Goal: Information Seeking & Learning: Find specific fact

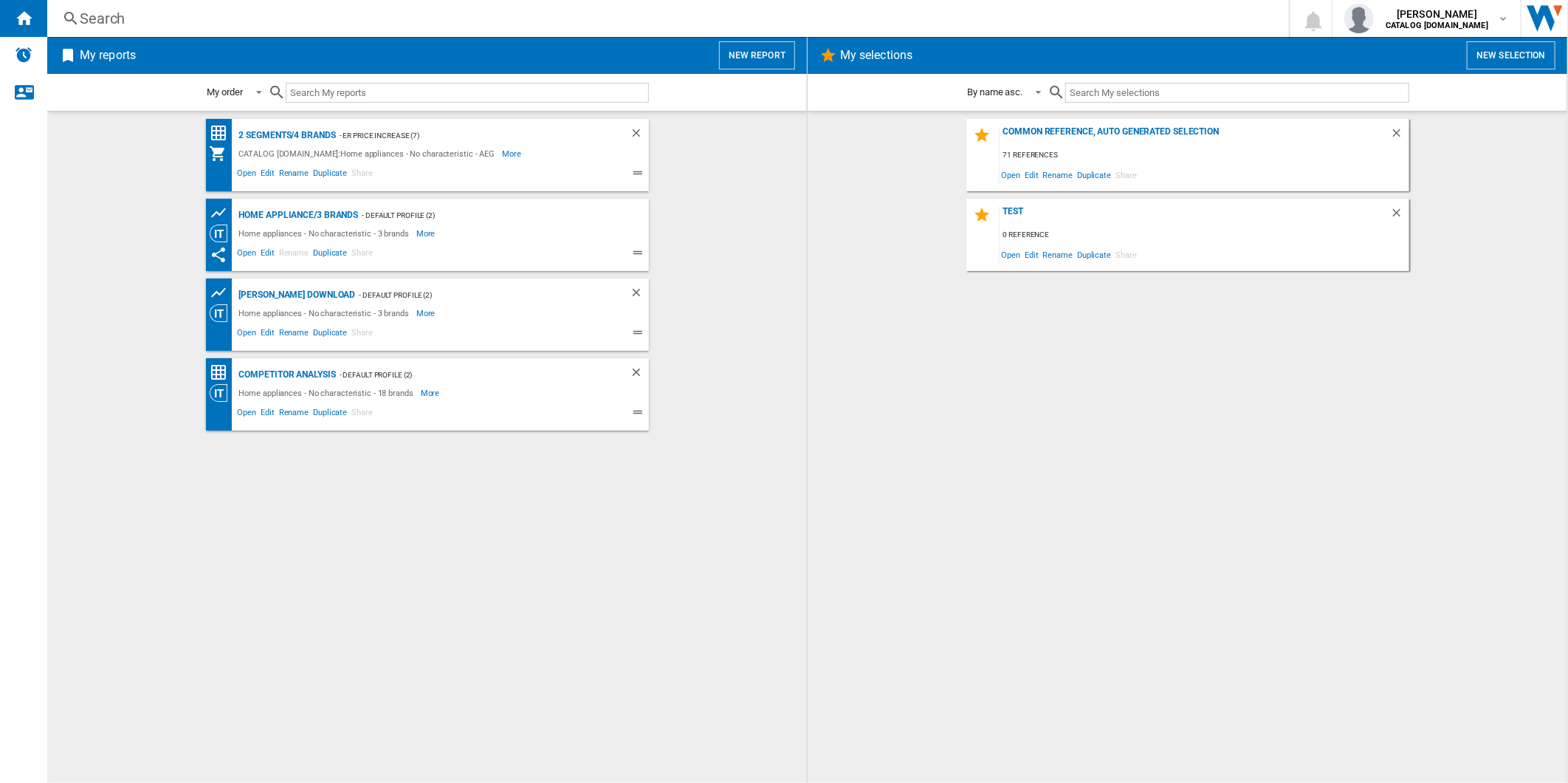
click at [652, 6] on div "Search Search 0 dharish fazil CATALOG ELECTROLUX.UK CATALOG ELECTROLUX.UK My se…" at bounding box center [807, 18] width 1520 height 37
click at [650, 19] on div "Search" at bounding box center [665, 18] width 1170 height 21
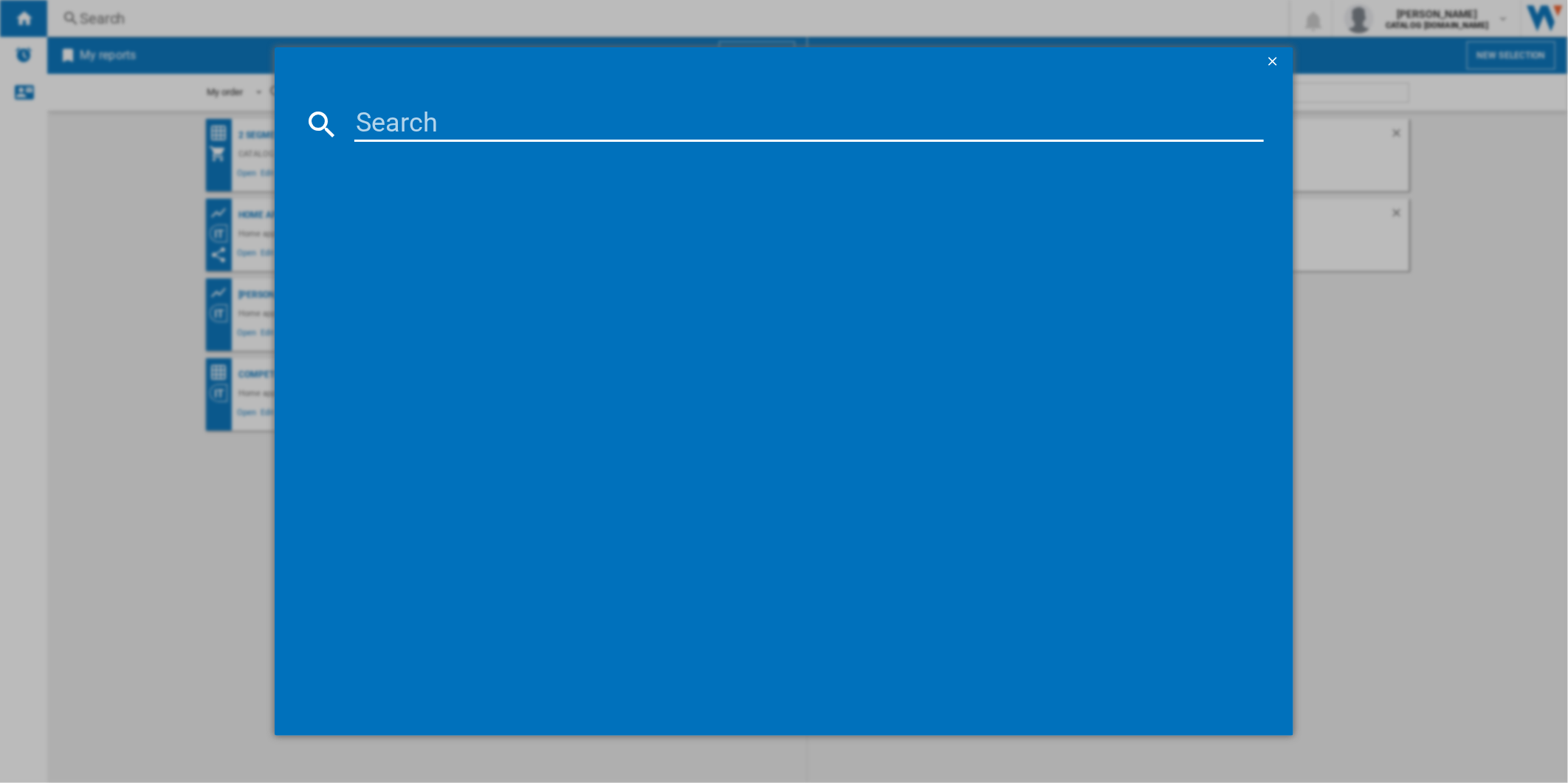
click at [600, 114] on input at bounding box center [809, 124] width 910 height 35
paste input "TO84IB00FB"
type input "TO84IB00FB"
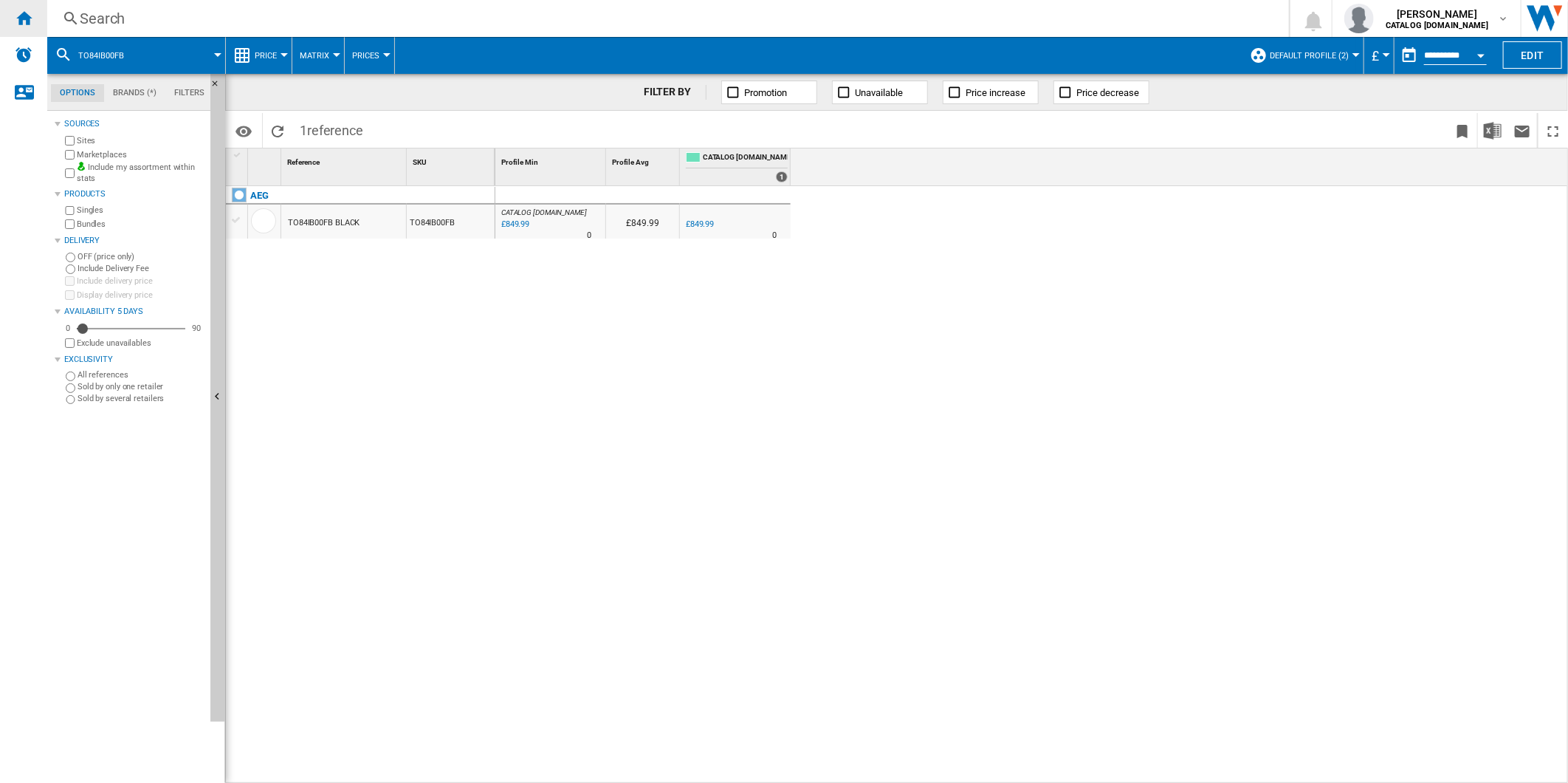
click at [33, 27] on div "Home" at bounding box center [23, 18] width 47 height 37
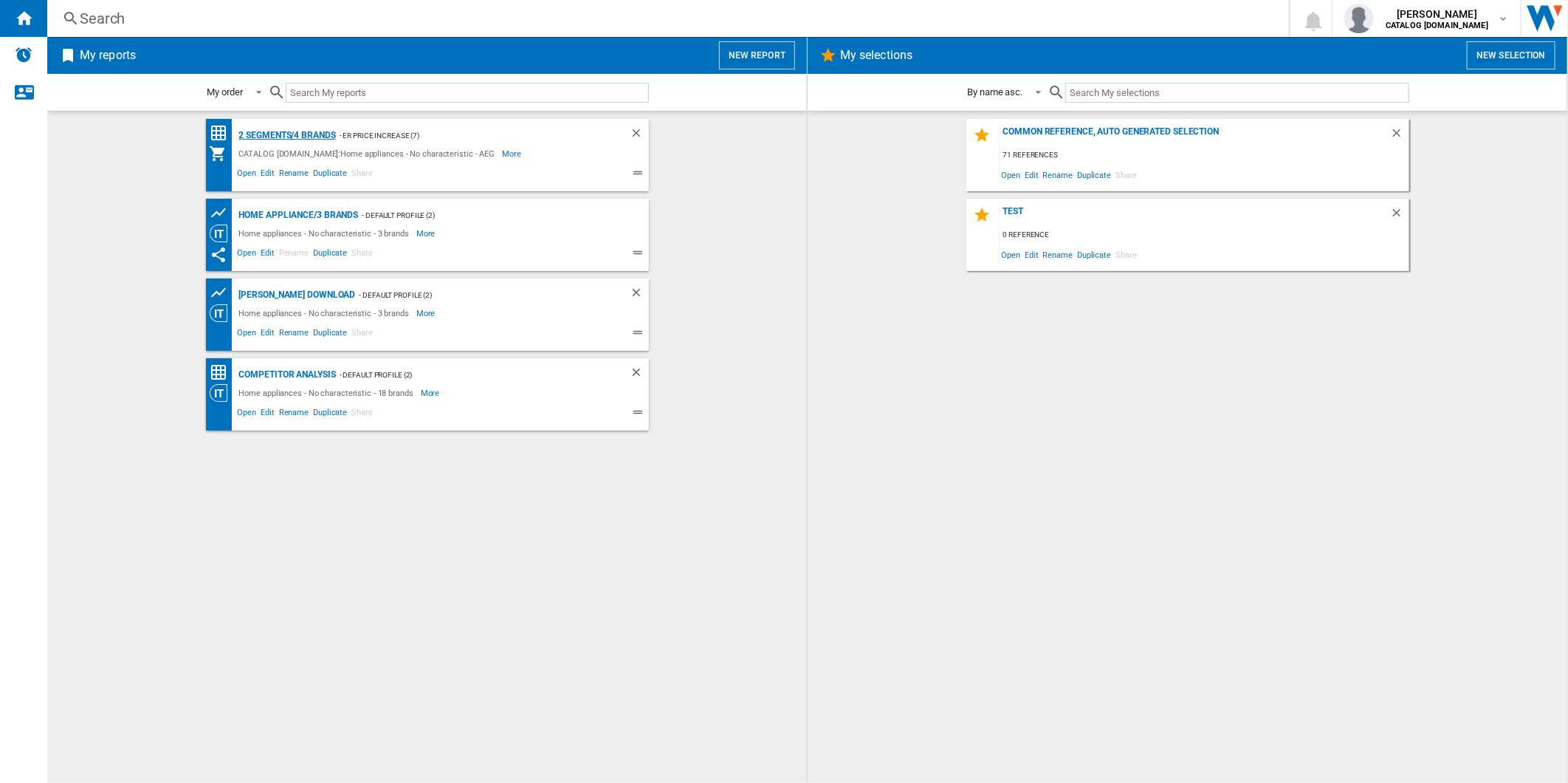
click at [286, 134] on div "2 segments/4 brands" at bounding box center [285, 136] width 100 height 18
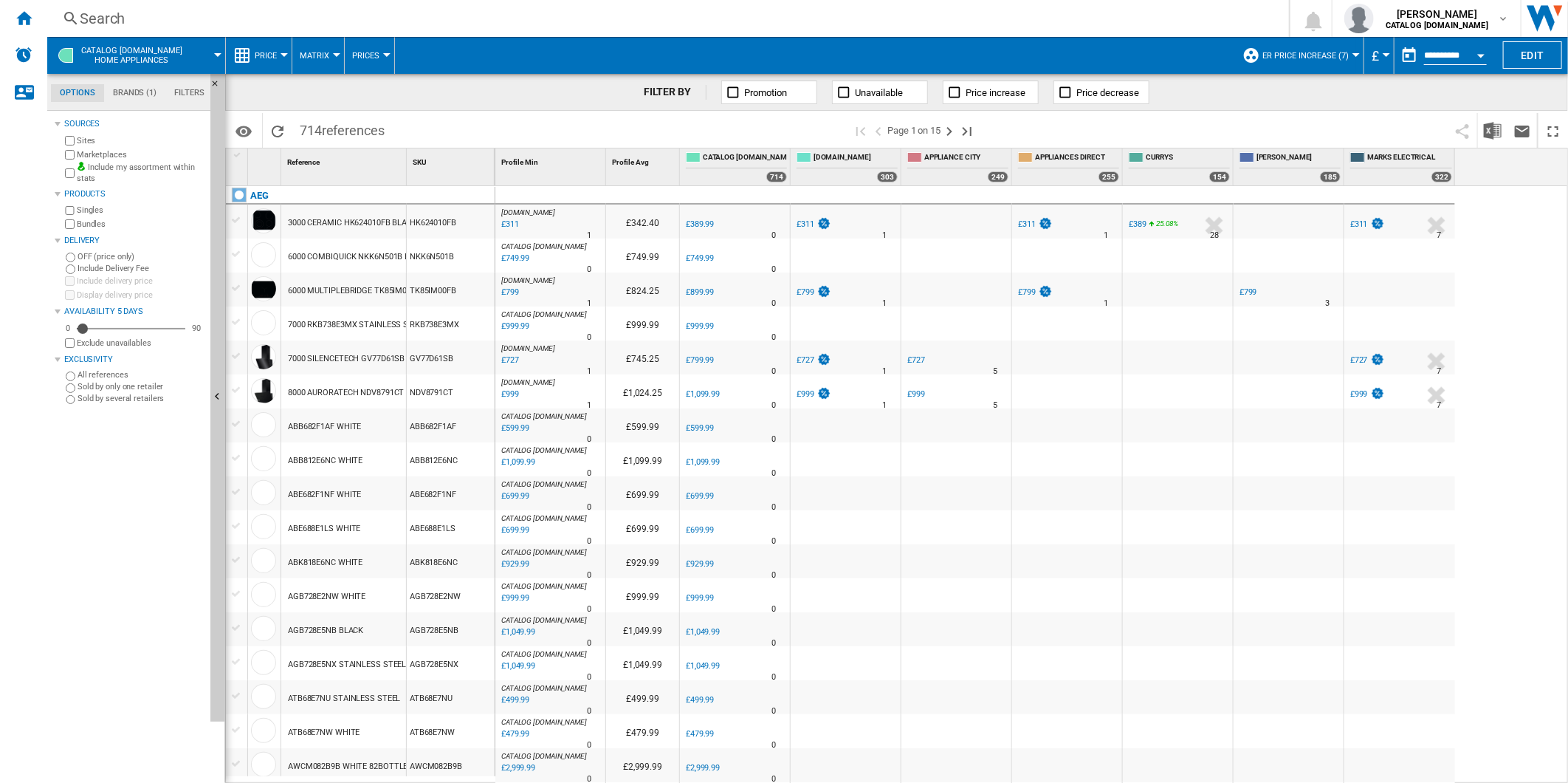
click at [604, 25] on div "Search" at bounding box center [665, 18] width 1170 height 21
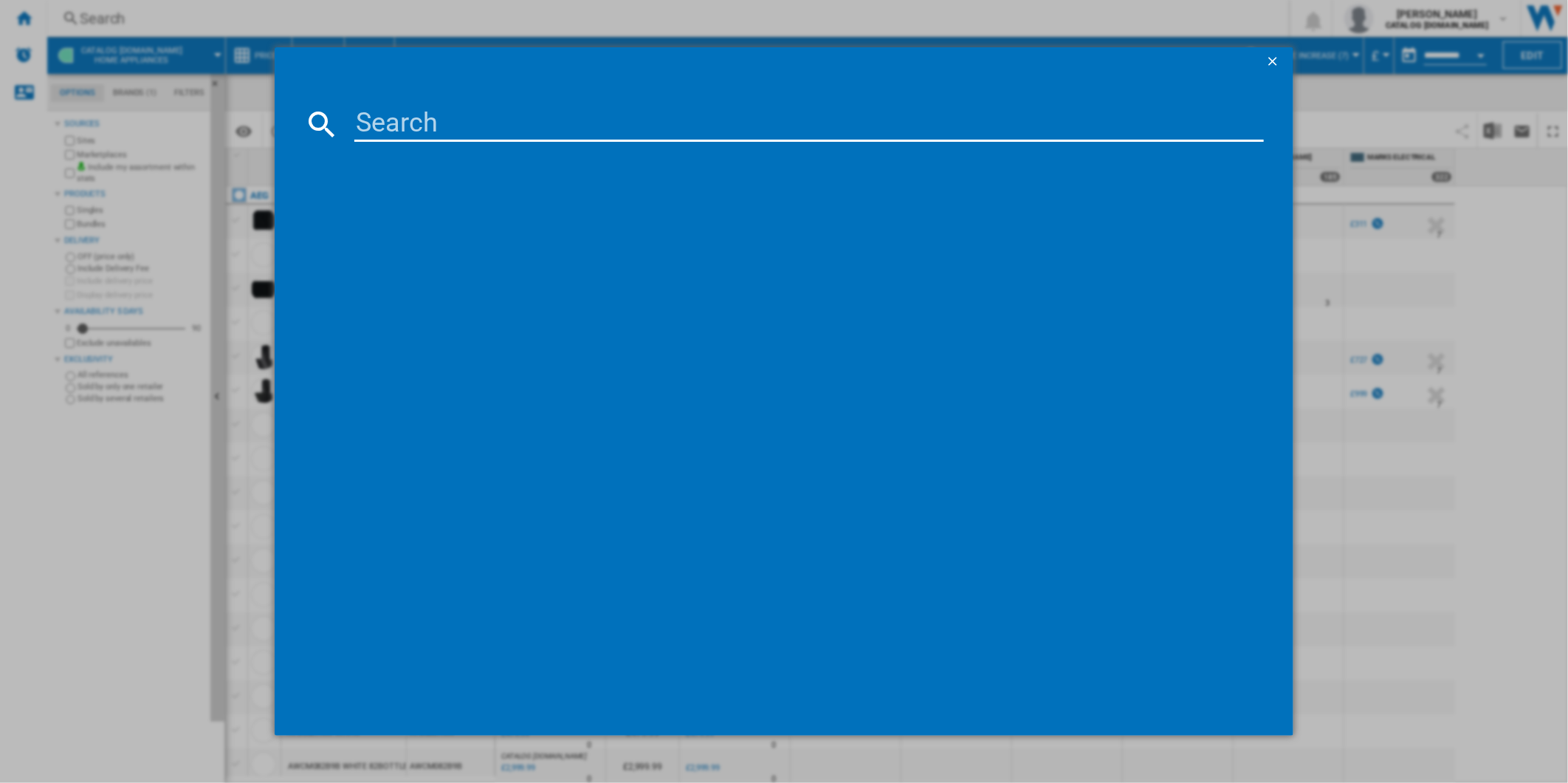
drag, startPoint x: 553, startPoint y: 101, endPoint x: 553, endPoint y: 110, distance: 9.0
click at [553, 111] on md-dialog-content at bounding box center [784, 406] width 1020 height 659
click at [547, 124] on input at bounding box center [809, 124] width 910 height 35
click at [558, 128] on input at bounding box center [809, 124] width 910 height 35
paste input "TO84IB00FB"
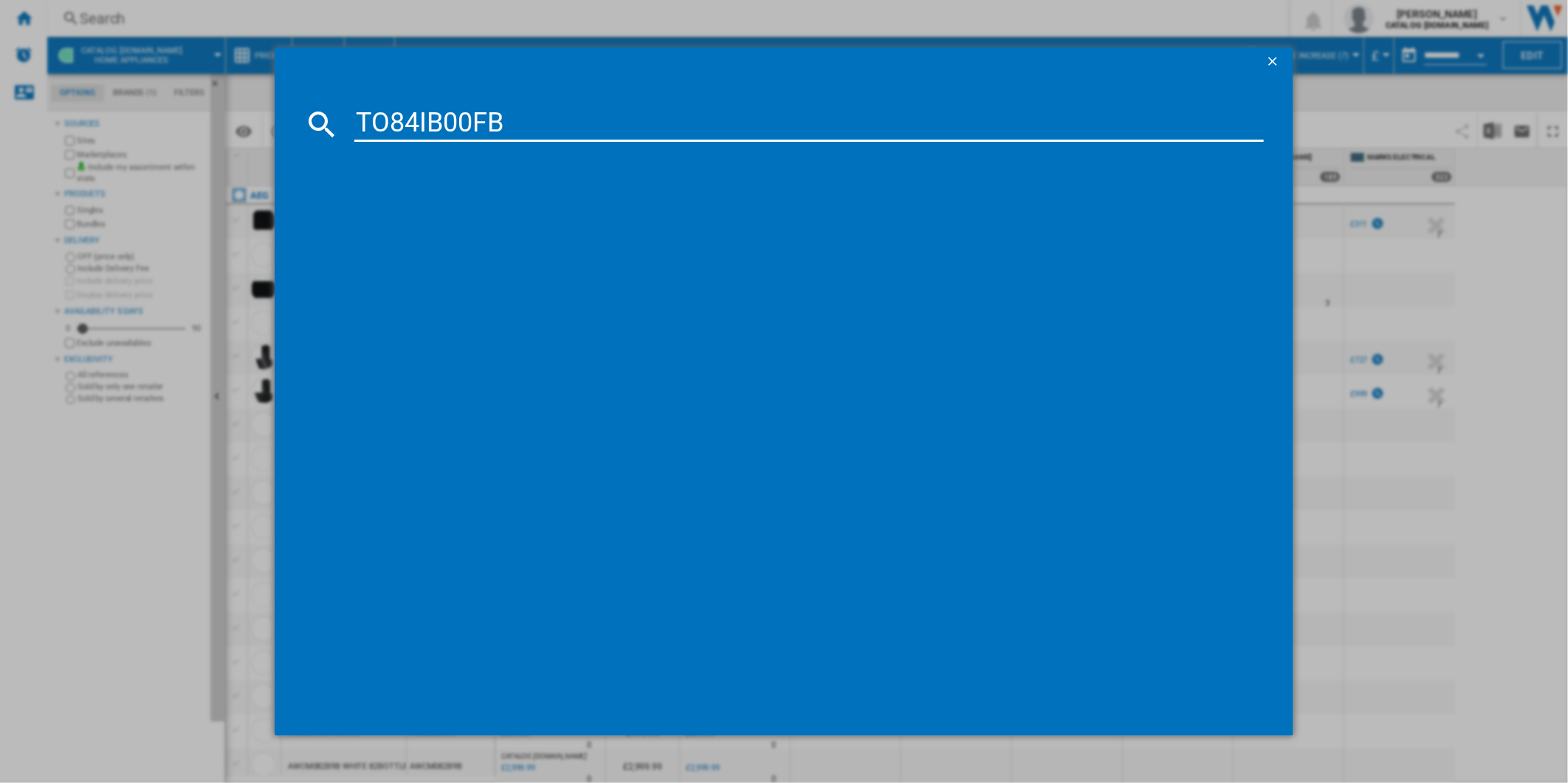
type input "TO84IB00FB"
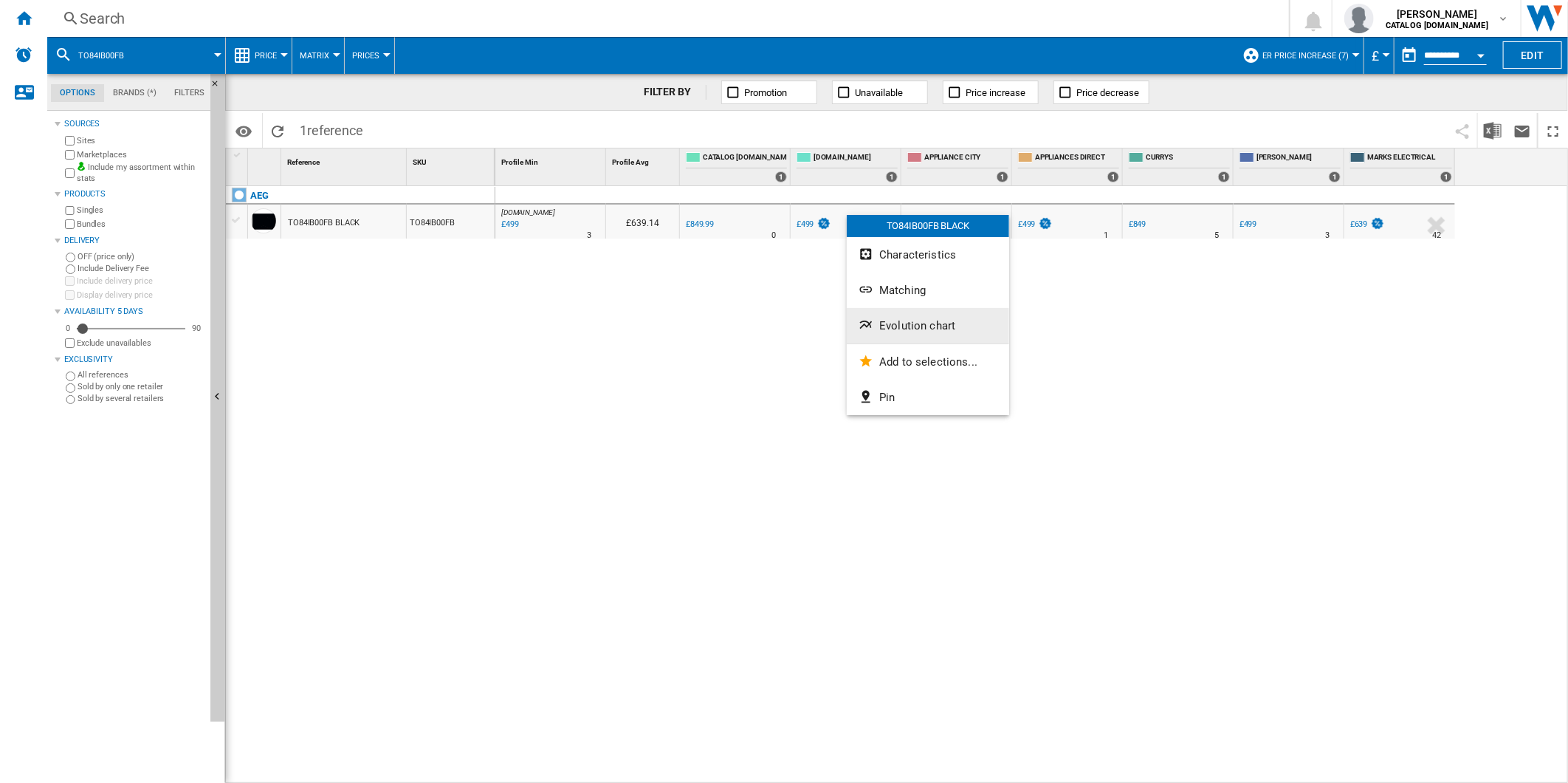
click at [921, 322] on span "Evolution chart" at bounding box center [917, 326] width 76 height 13
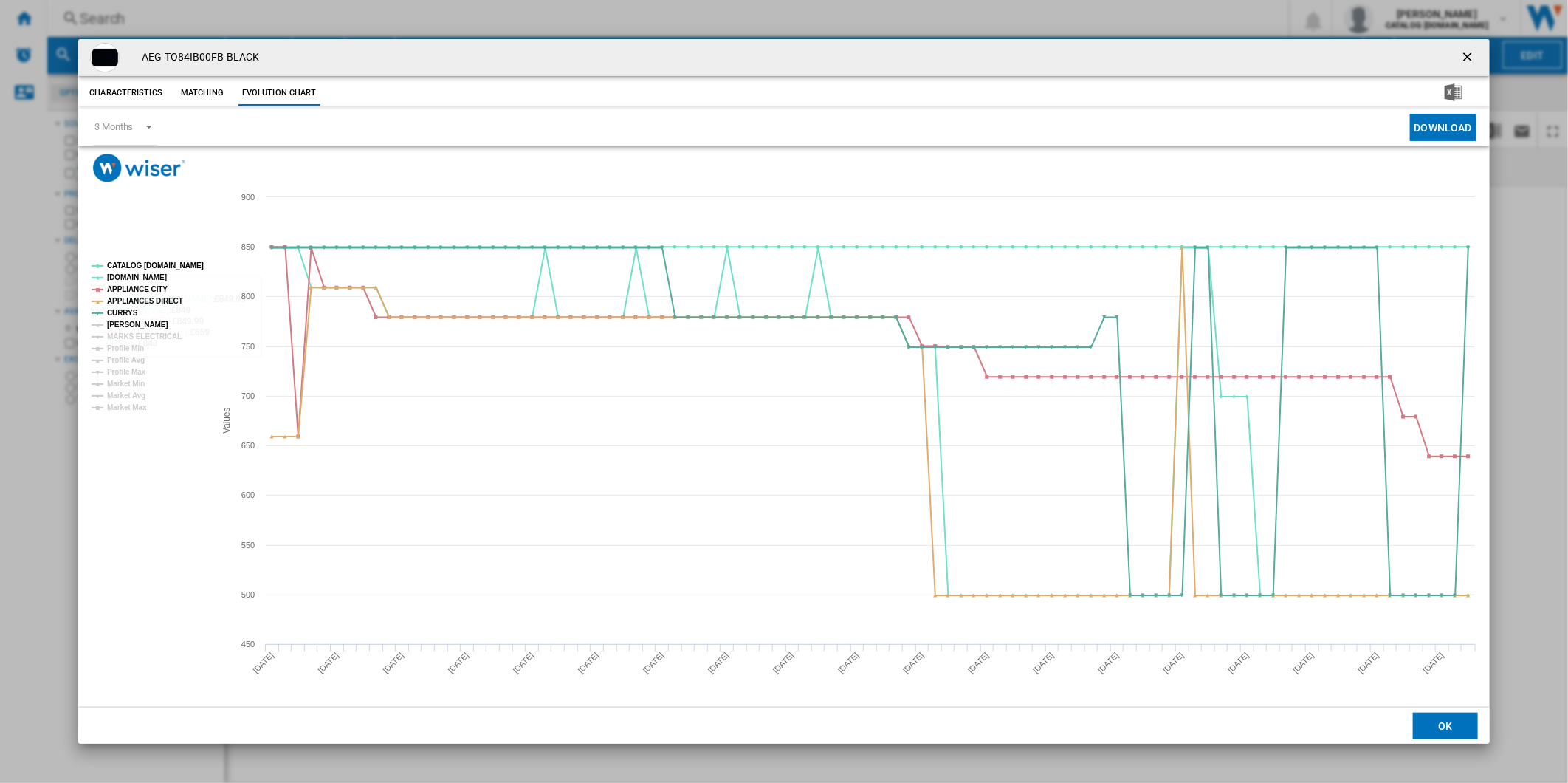
click at [134, 327] on tspan "[PERSON_NAME]" at bounding box center [137, 325] width 61 height 8
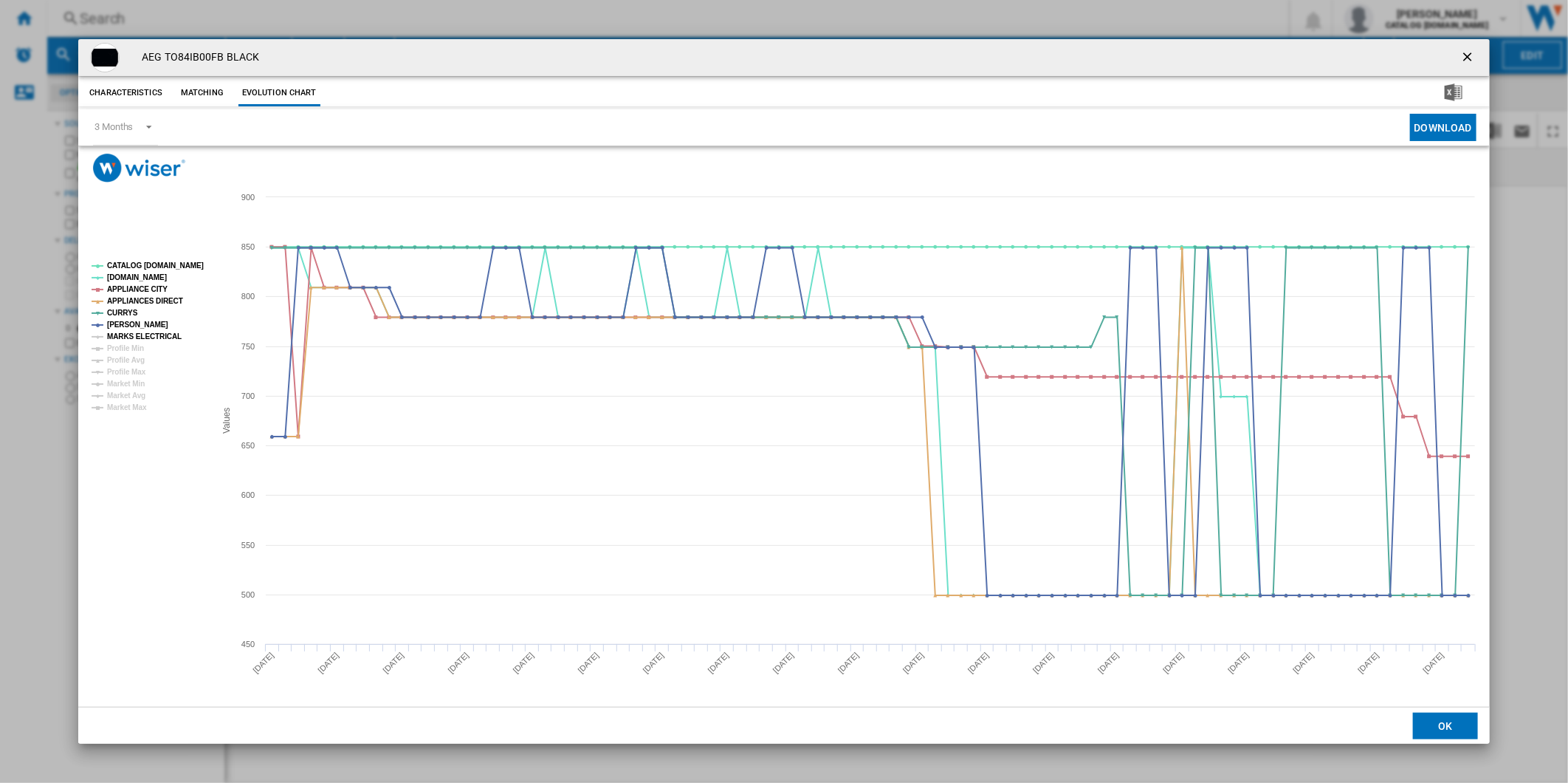
click at [146, 333] on tspan "MARKS ELECTRICAL" at bounding box center [144, 337] width 75 height 8
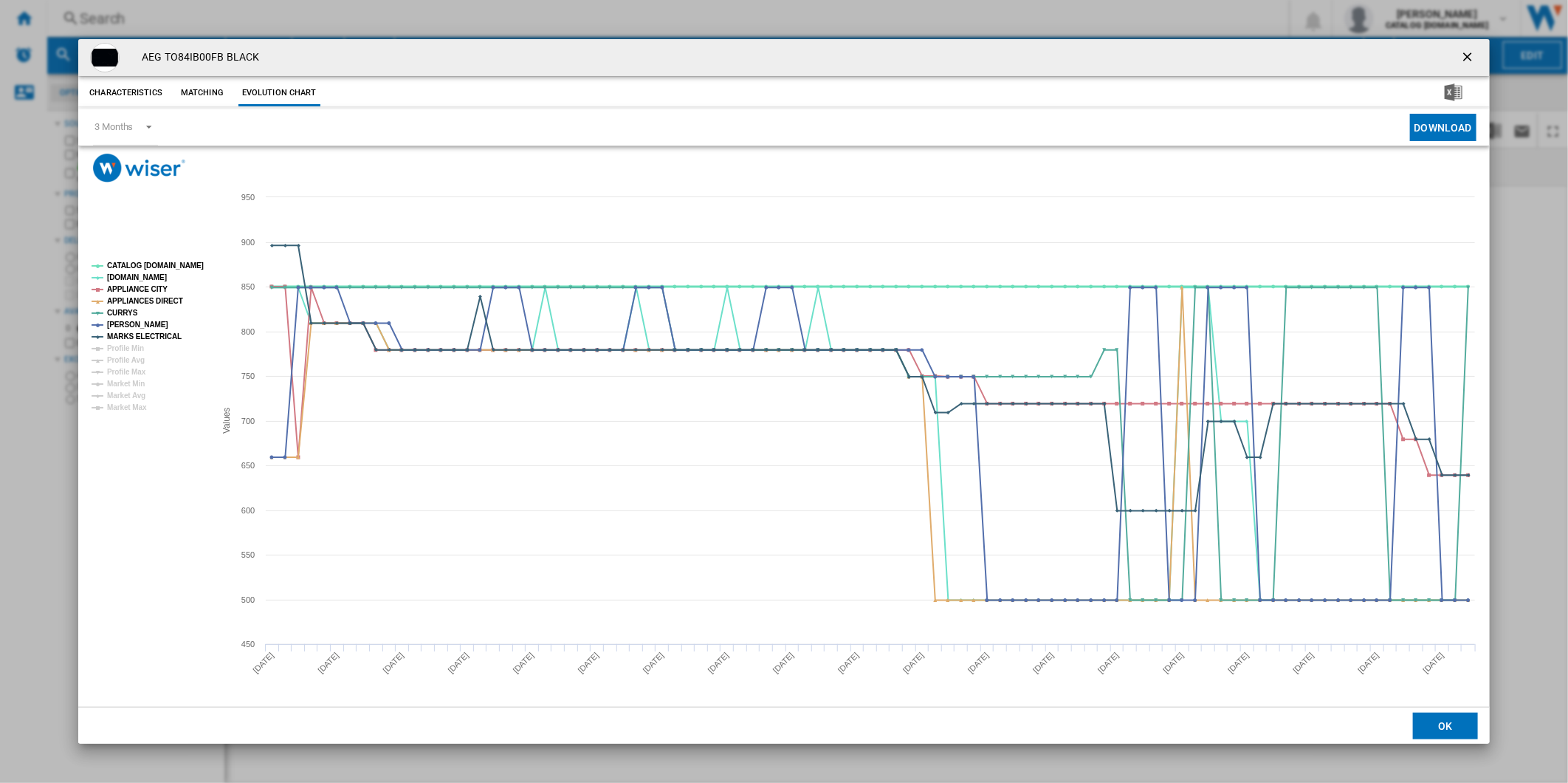
click at [159, 261] on tspan "CATALOG [DOMAIN_NAME]" at bounding box center [156, 265] width 97 height 8
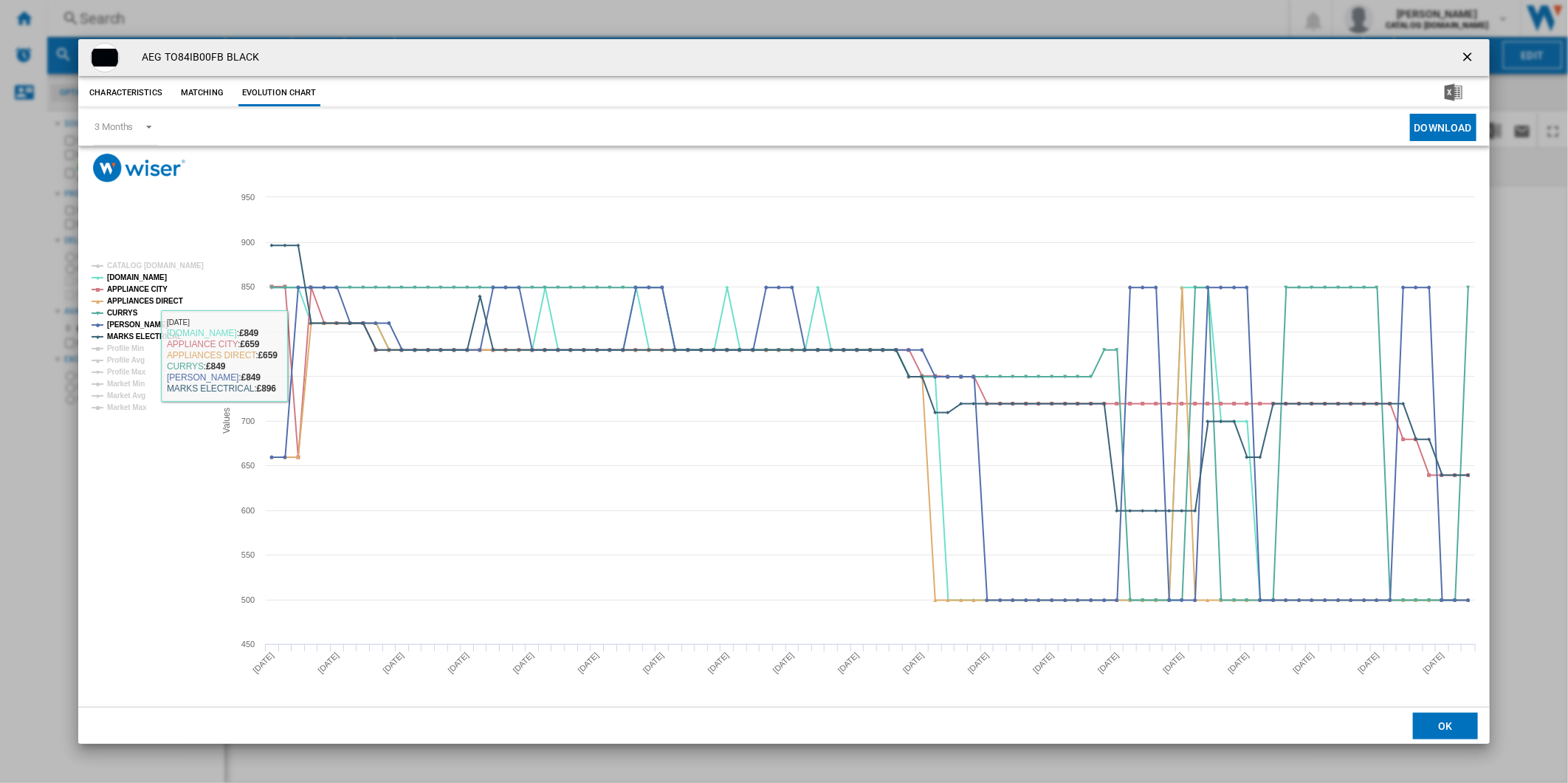
click at [142, 255] on rect "Product popup" at bounding box center [784, 445] width 1411 height 524
click at [143, 257] on rect "Product popup" at bounding box center [147, 337] width 123 height 162
click at [143, 262] on tspan "CATALOG [DOMAIN_NAME]" at bounding box center [156, 265] width 97 height 8
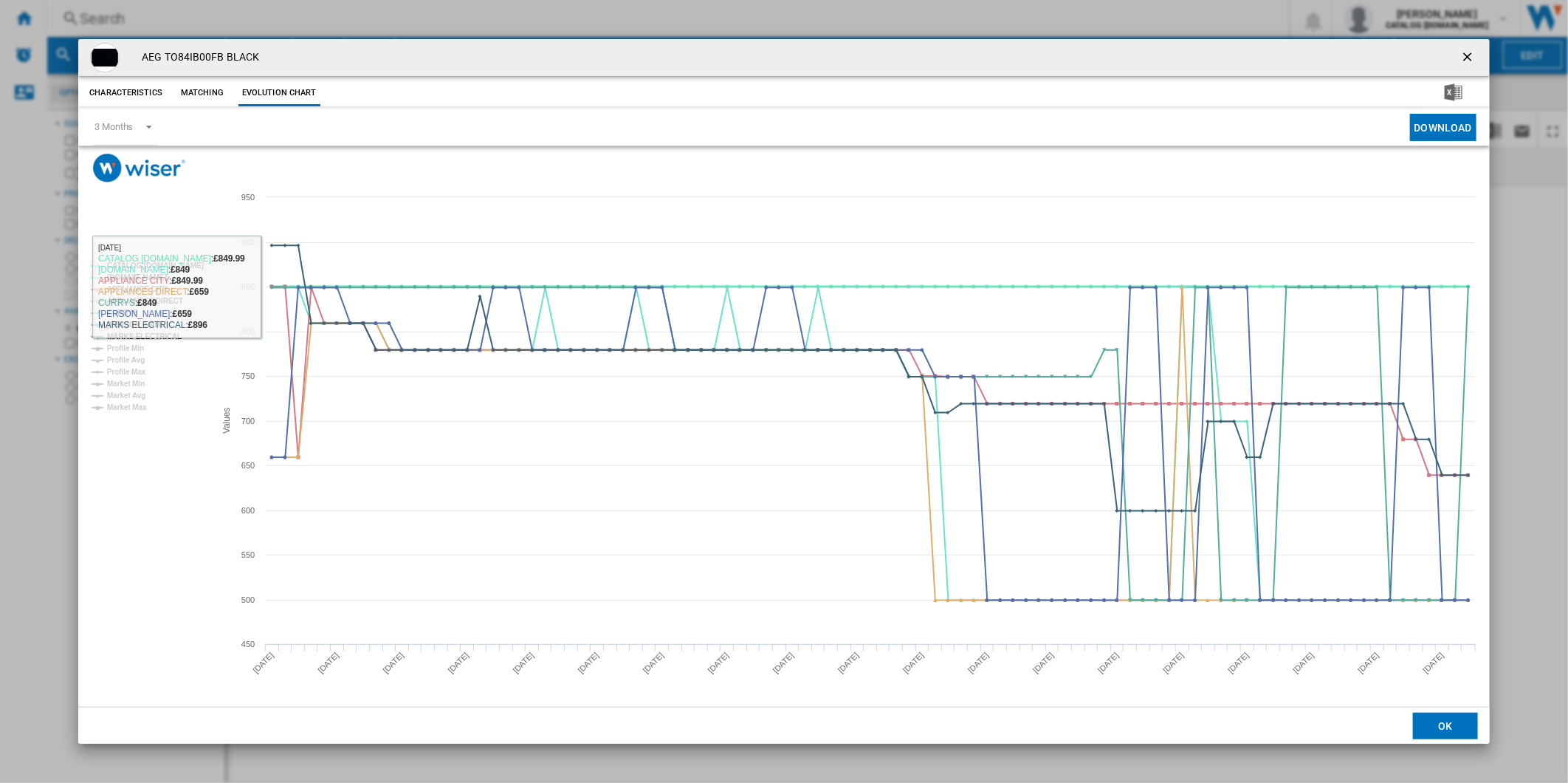
click at [172, 265] on tspan "CATALOG [DOMAIN_NAME]" at bounding box center [156, 265] width 97 height 8
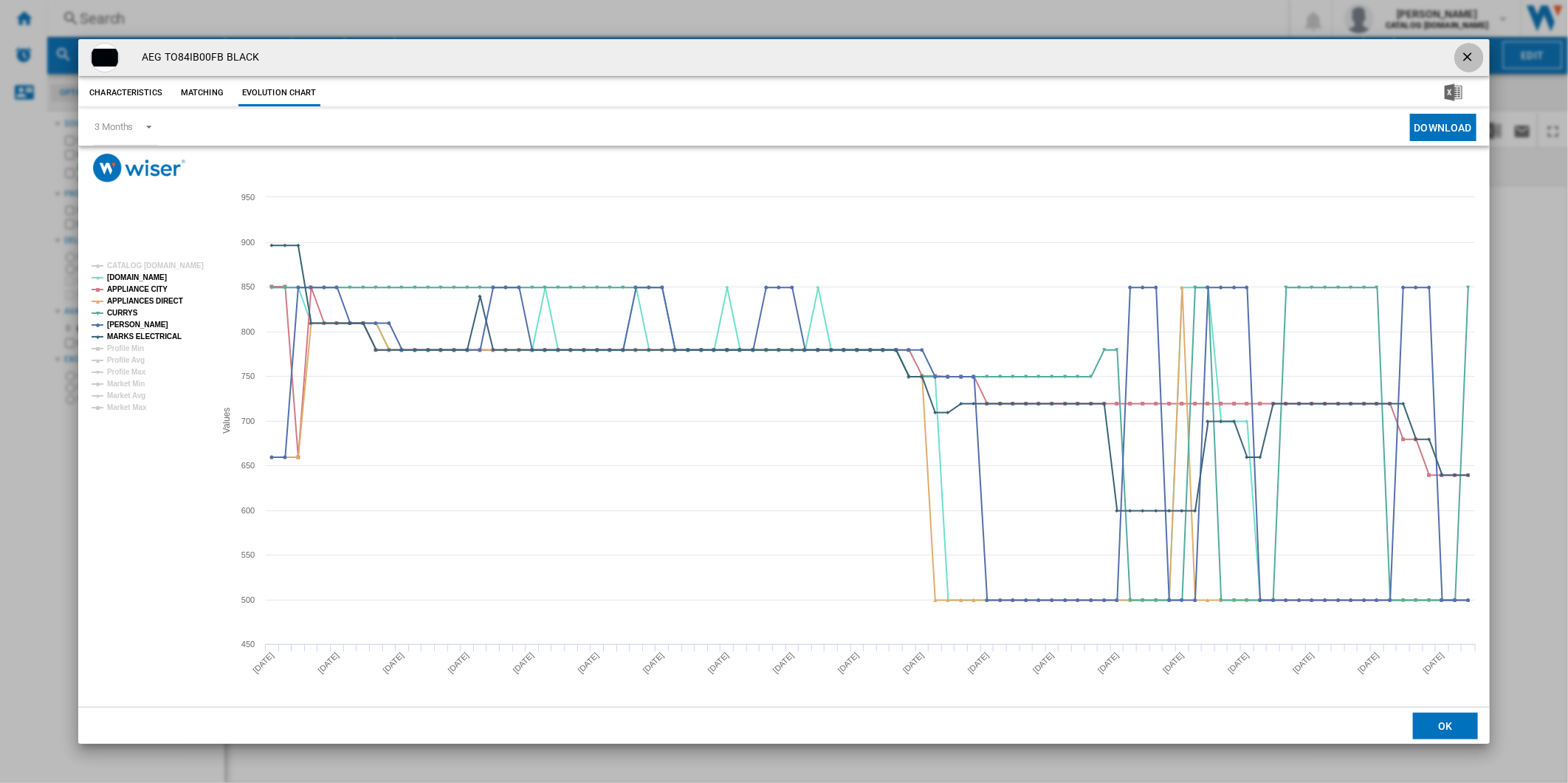
click at [1473, 53] on ng-md-icon "getI18NText('BUTTONS.CLOSE_DIALOG')" at bounding box center [1468, 58] width 18 height 18
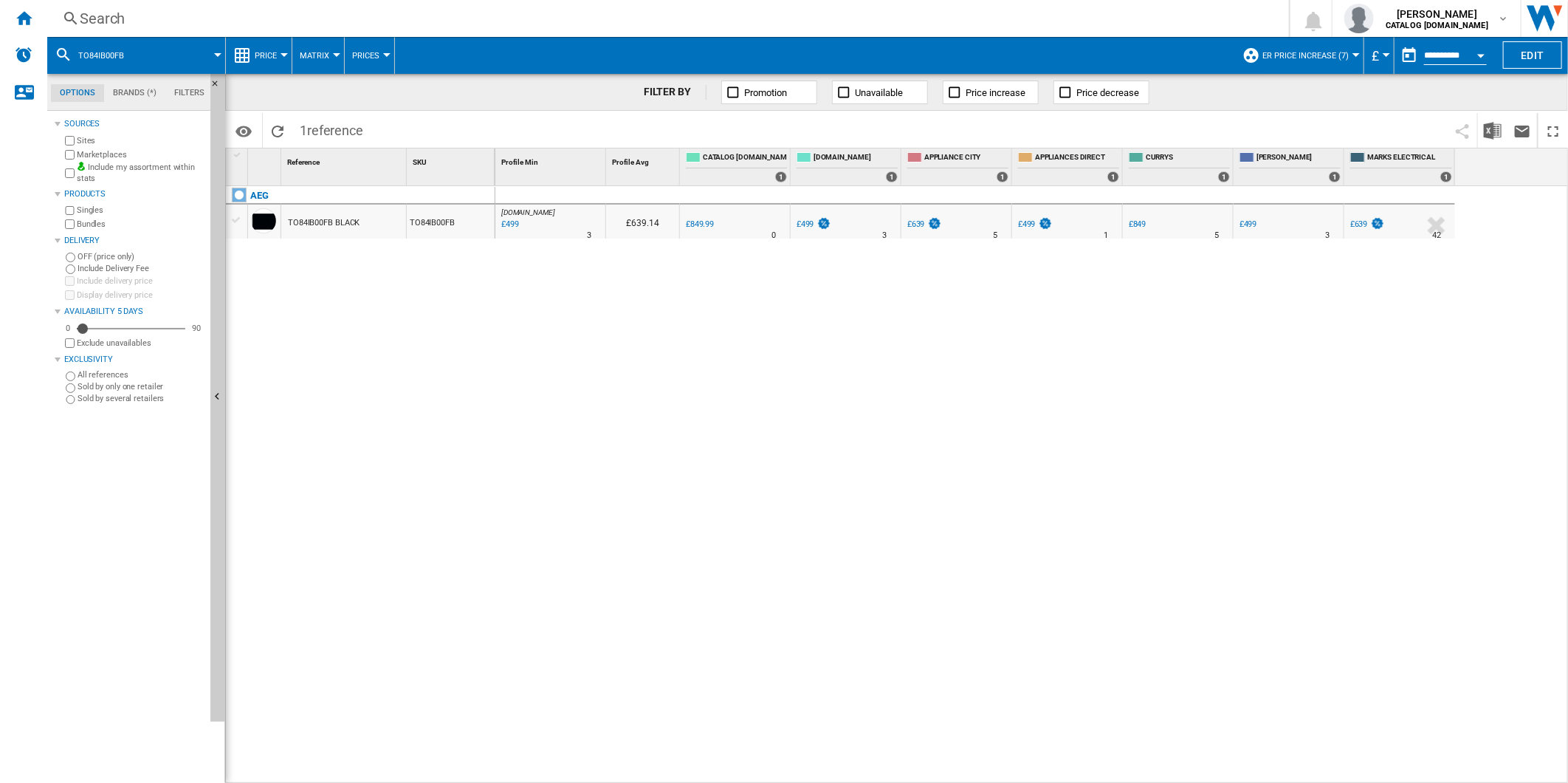
click at [960, 8] on div "Search" at bounding box center [665, 18] width 1170 height 21
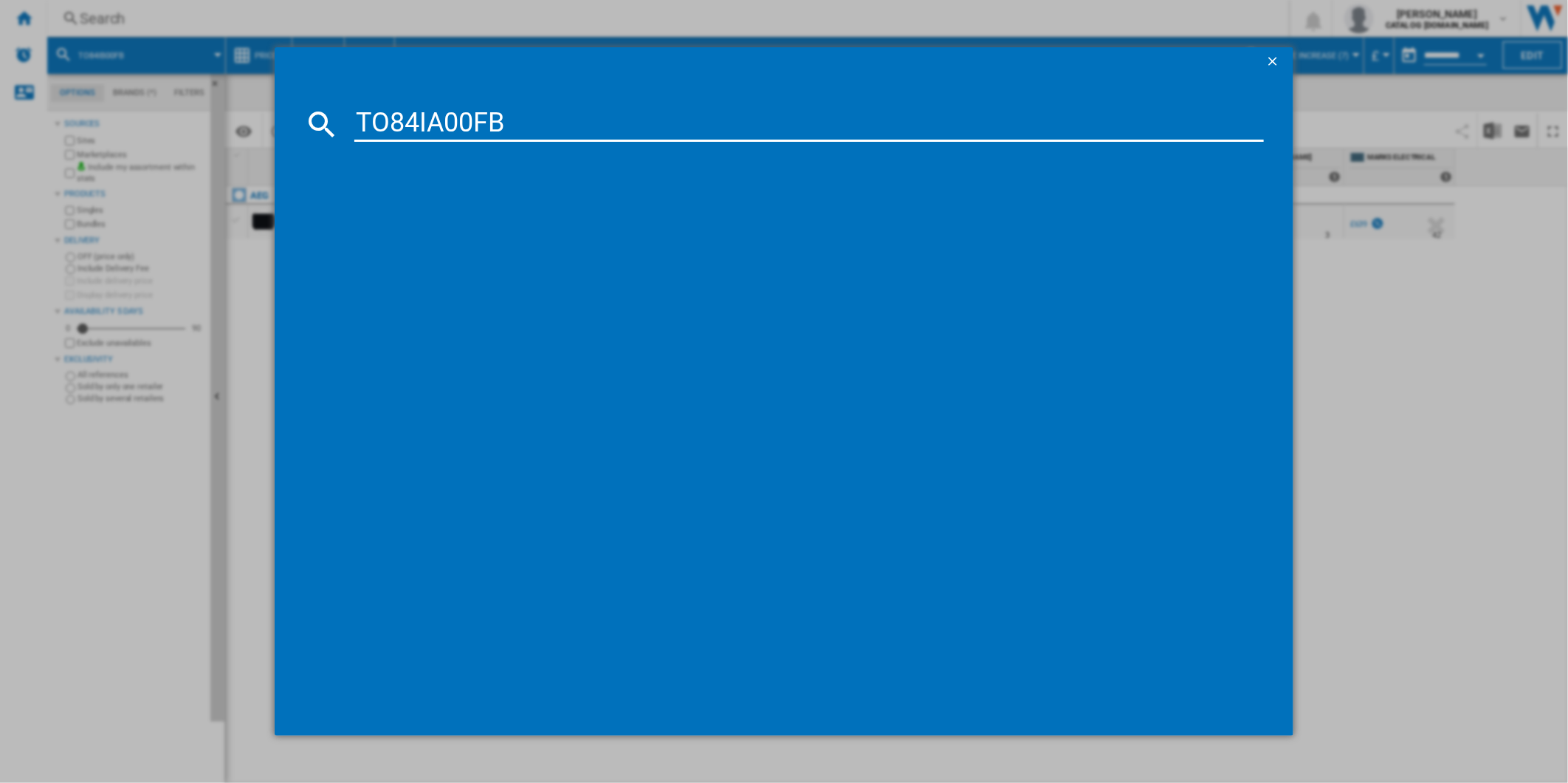
type input "TO84IA00FB"
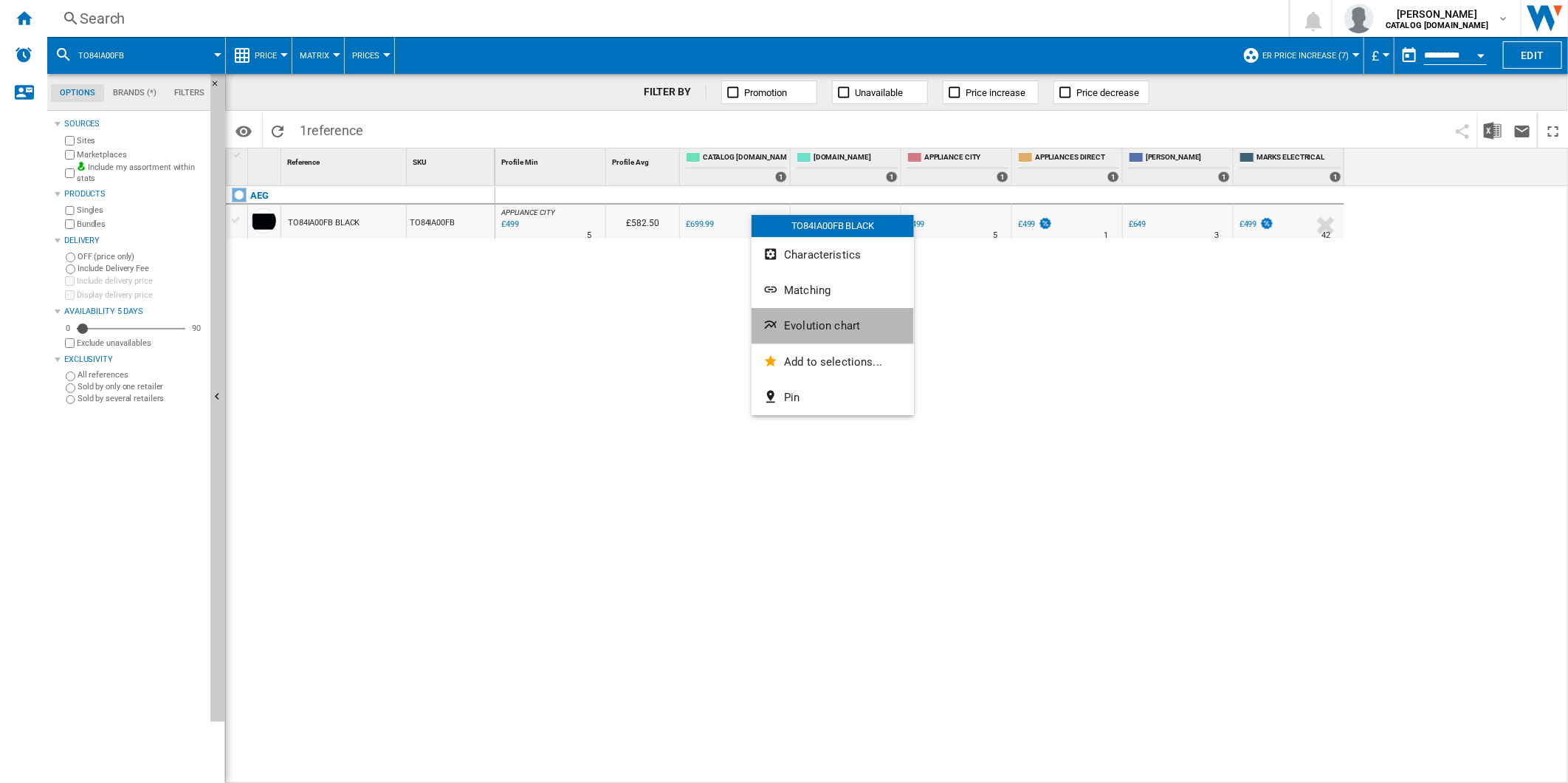
click at [815, 327] on span "Evolution chart" at bounding box center [821, 326] width 76 height 13
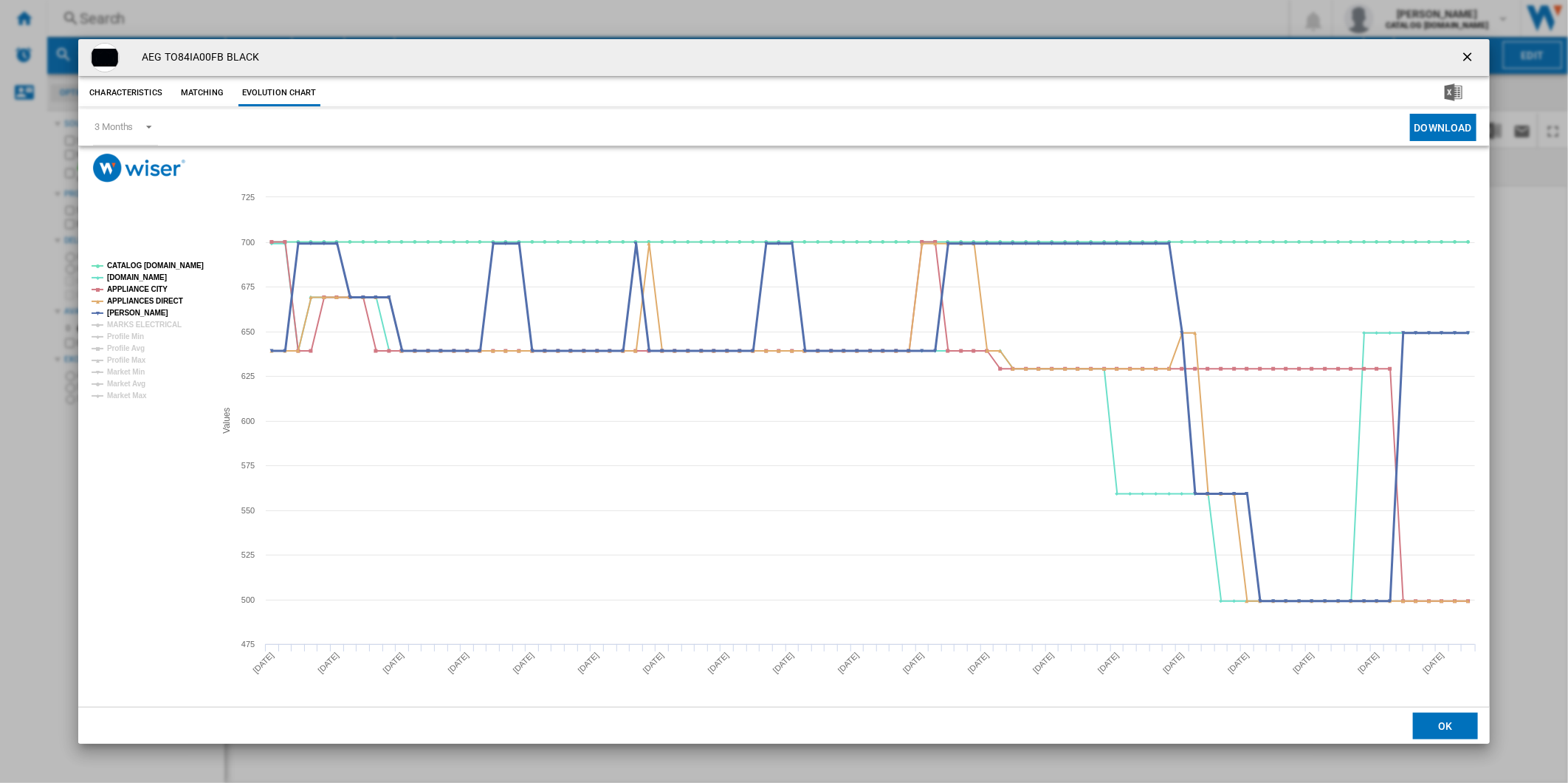
click at [141, 321] on tspan "MARKS ELECTRICAL" at bounding box center [144, 325] width 75 height 8
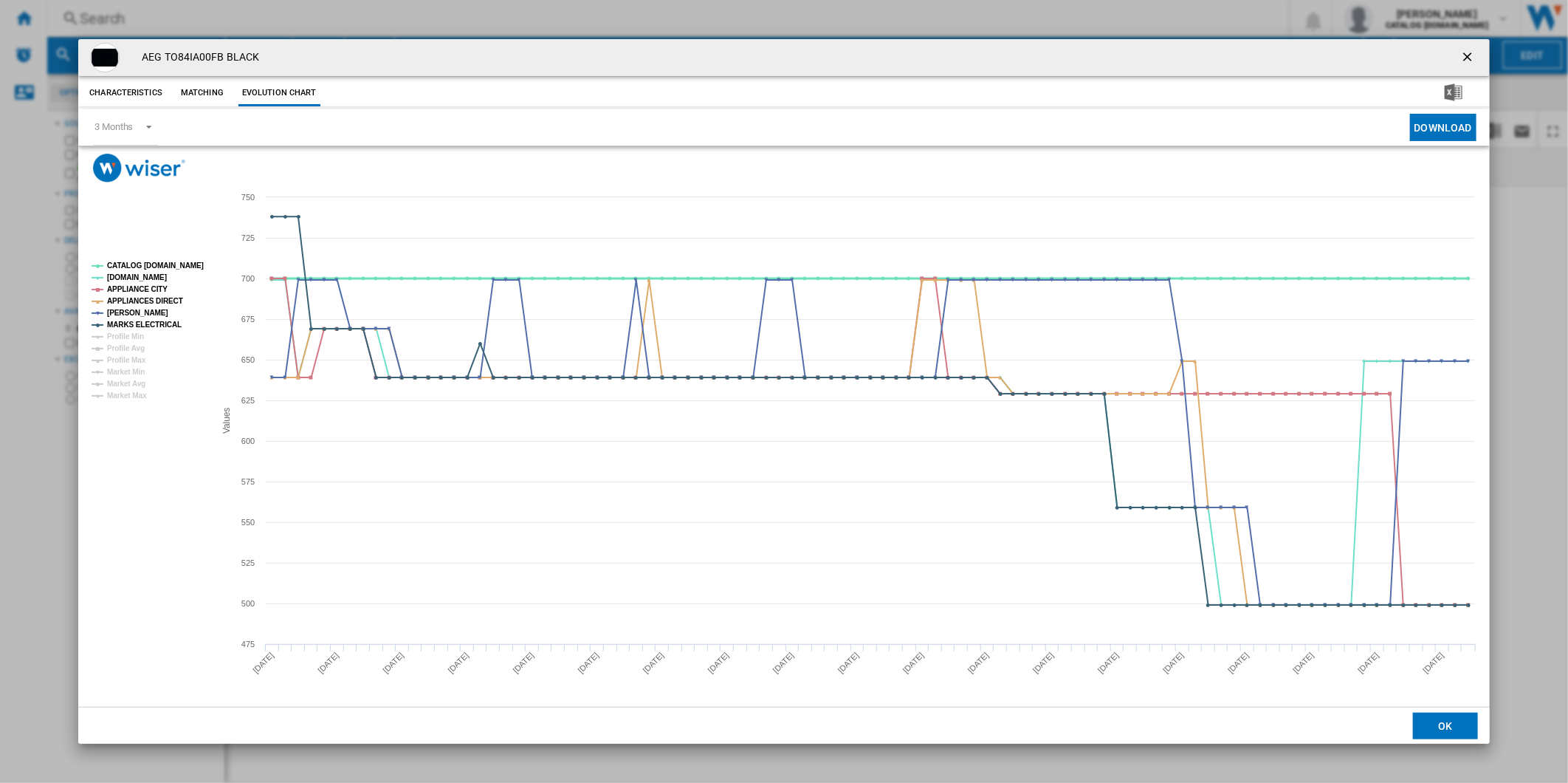
click at [155, 265] on tspan "CATALOG [DOMAIN_NAME]" at bounding box center [156, 265] width 97 height 8
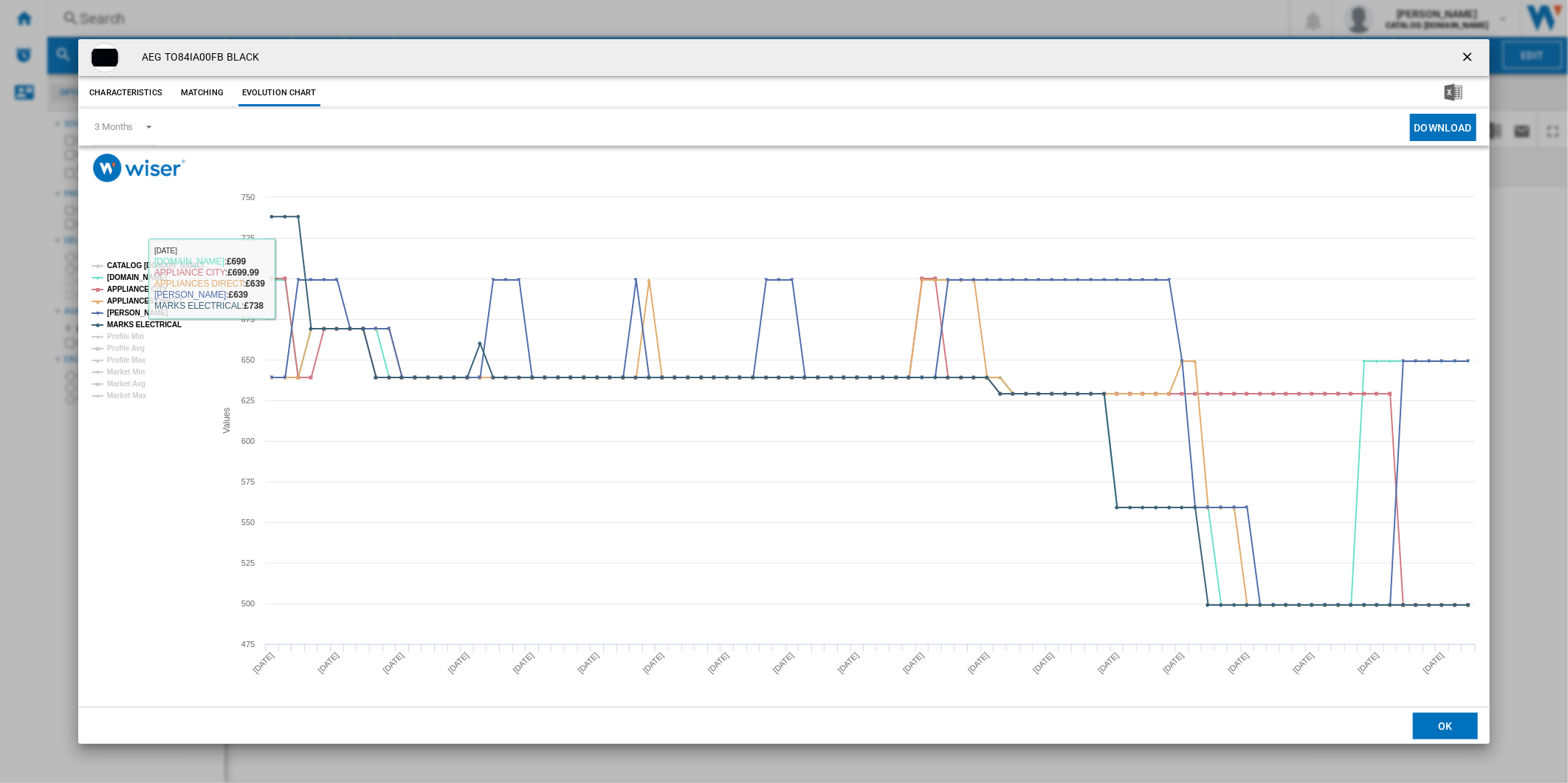
click at [158, 265] on tspan "CATALOG [DOMAIN_NAME]" at bounding box center [156, 265] width 97 height 8
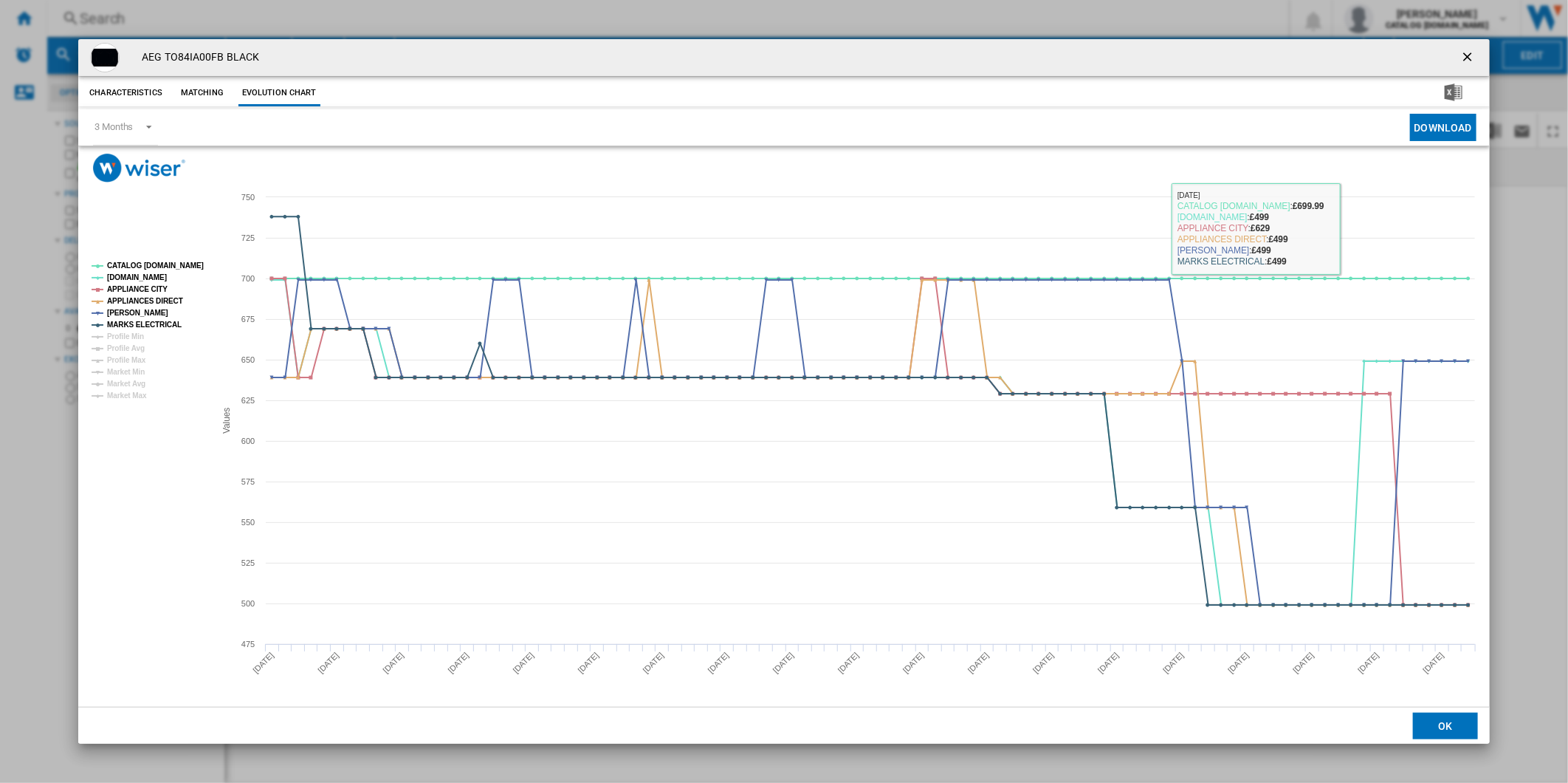
click at [1466, 49] on ng-md-icon "getI18NText('BUTTONS.CLOSE_DIALOG')" at bounding box center [1468, 58] width 18 height 18
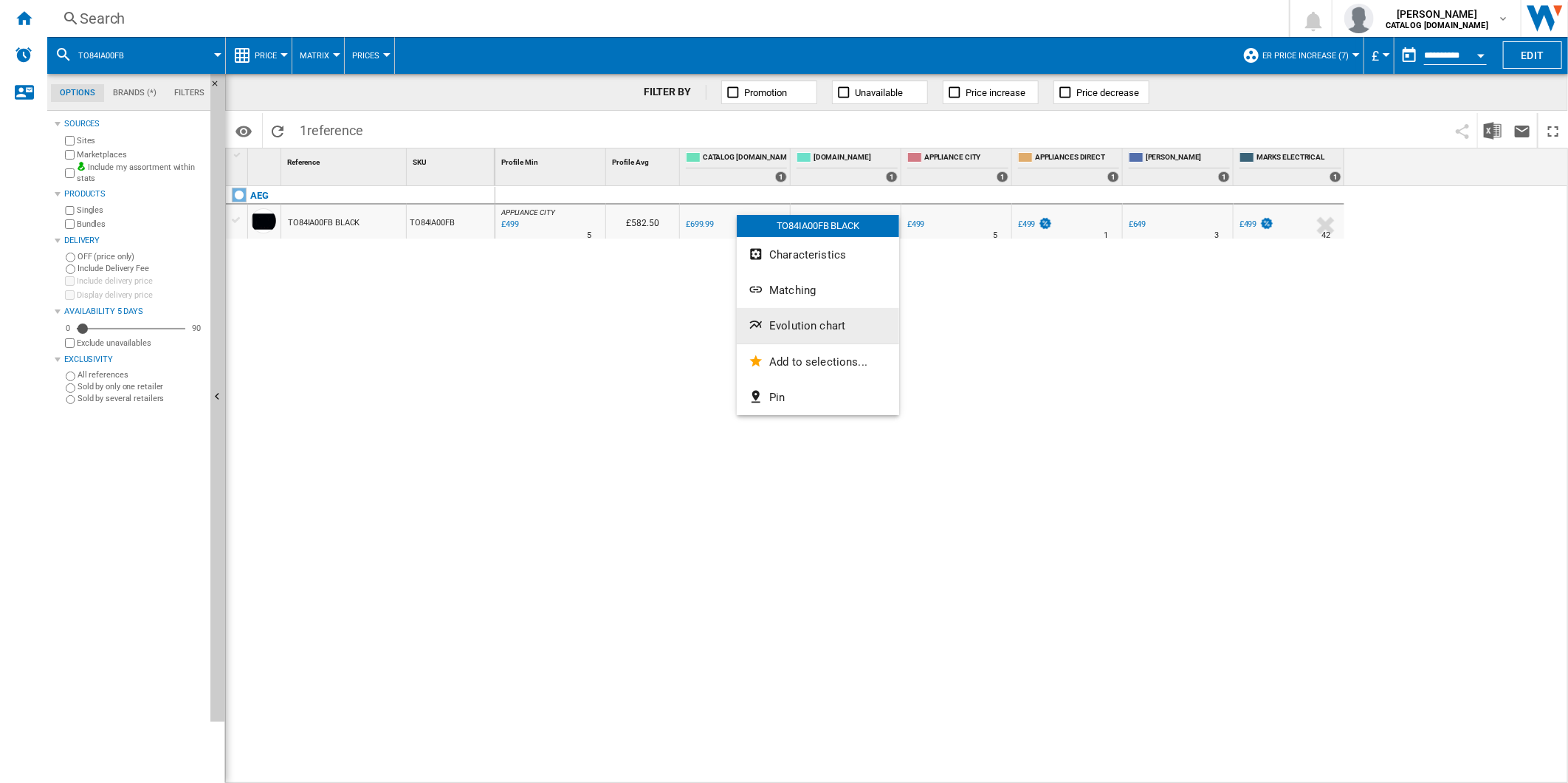
click at [794, 322] on span "Evolution chart" at bounding box center [807, 326] width 76 height 13
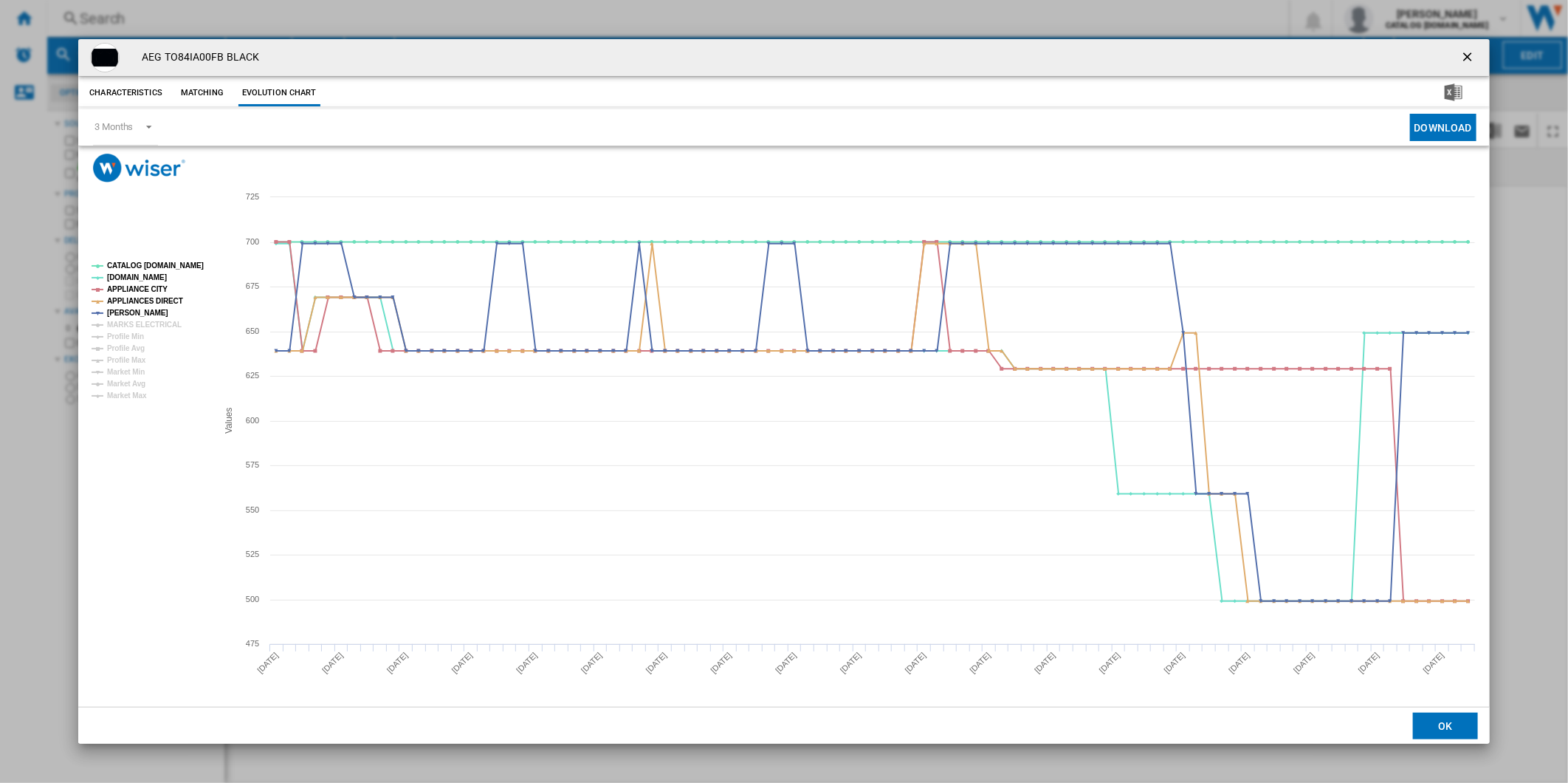
click at [1463, 52] on ng-md-icon "getI18NText('BUTTONS.CLOSE_DIALOG')" at bounding box center [1468, 58] width 18 height 18
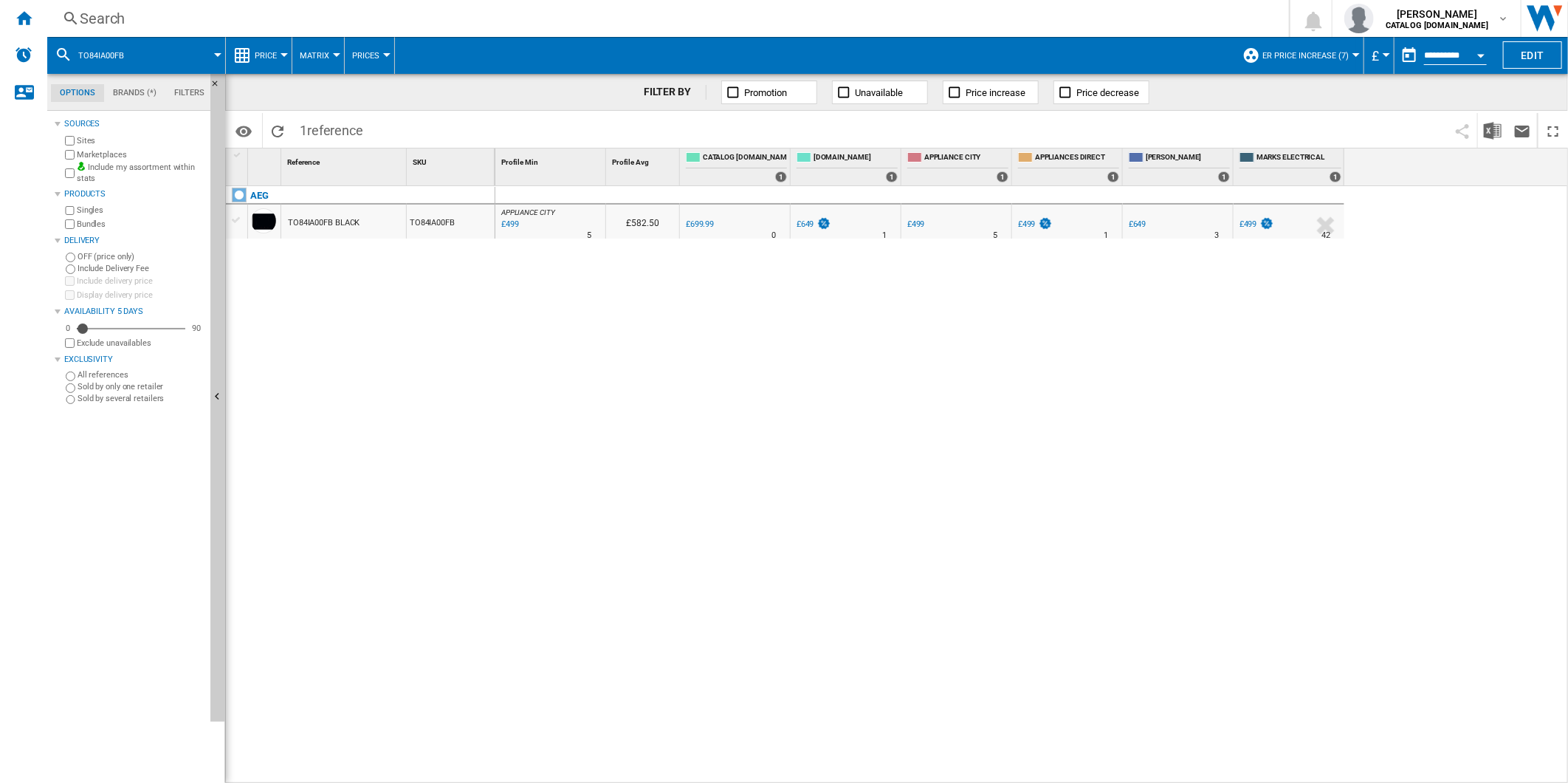
click at [1310, 54] on span "ER Price Increase (7)" at bounding box center [1305, 55] width 86 height 9
click at [1316, 114] on md-radio-button "All Customer Report (37)" at bounding box center [1332, 116] width 149 height 14
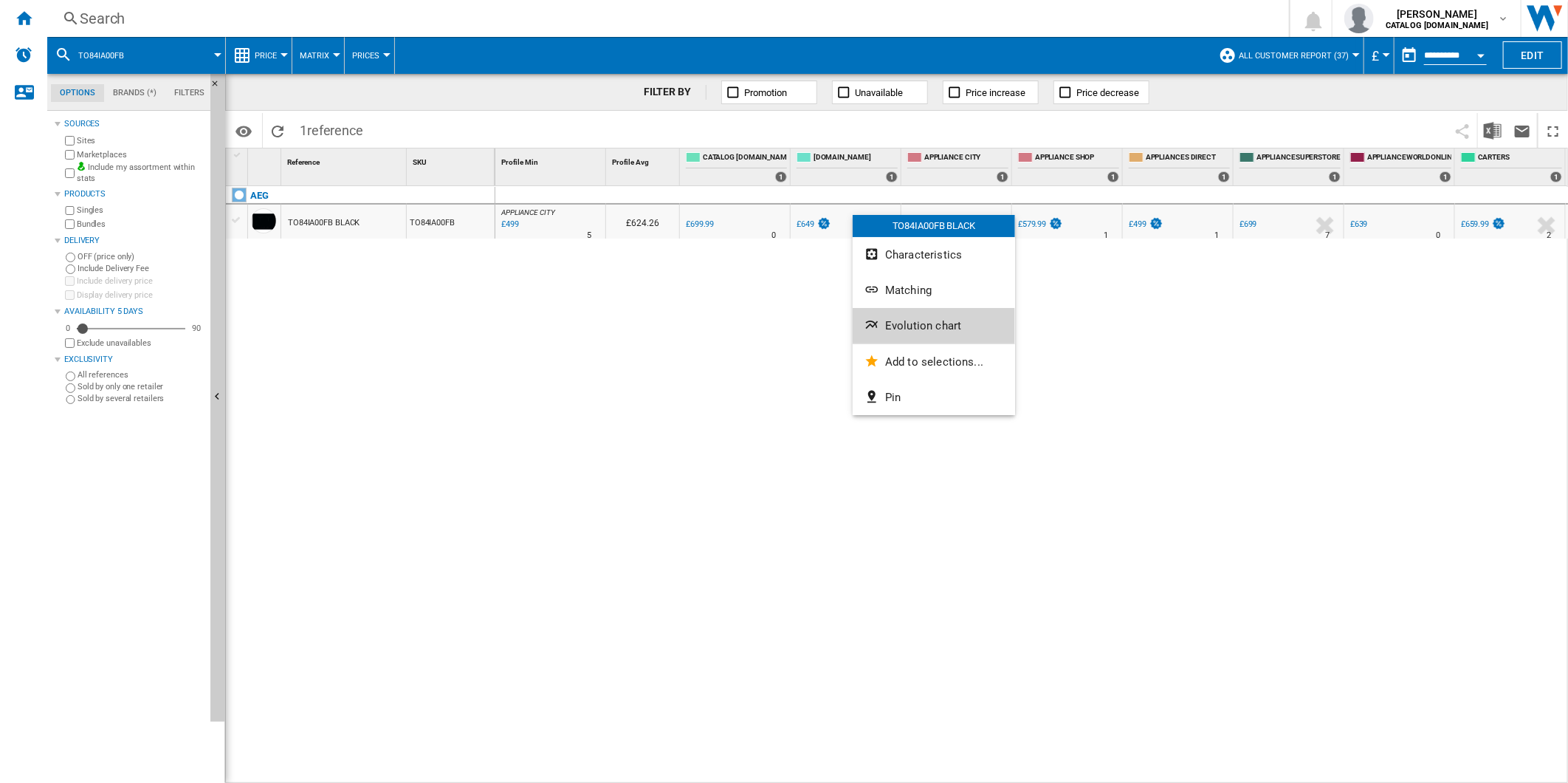
click at [927, 327] on span "Evolution chart" at bounding box center [923, 326] width 76 height 13
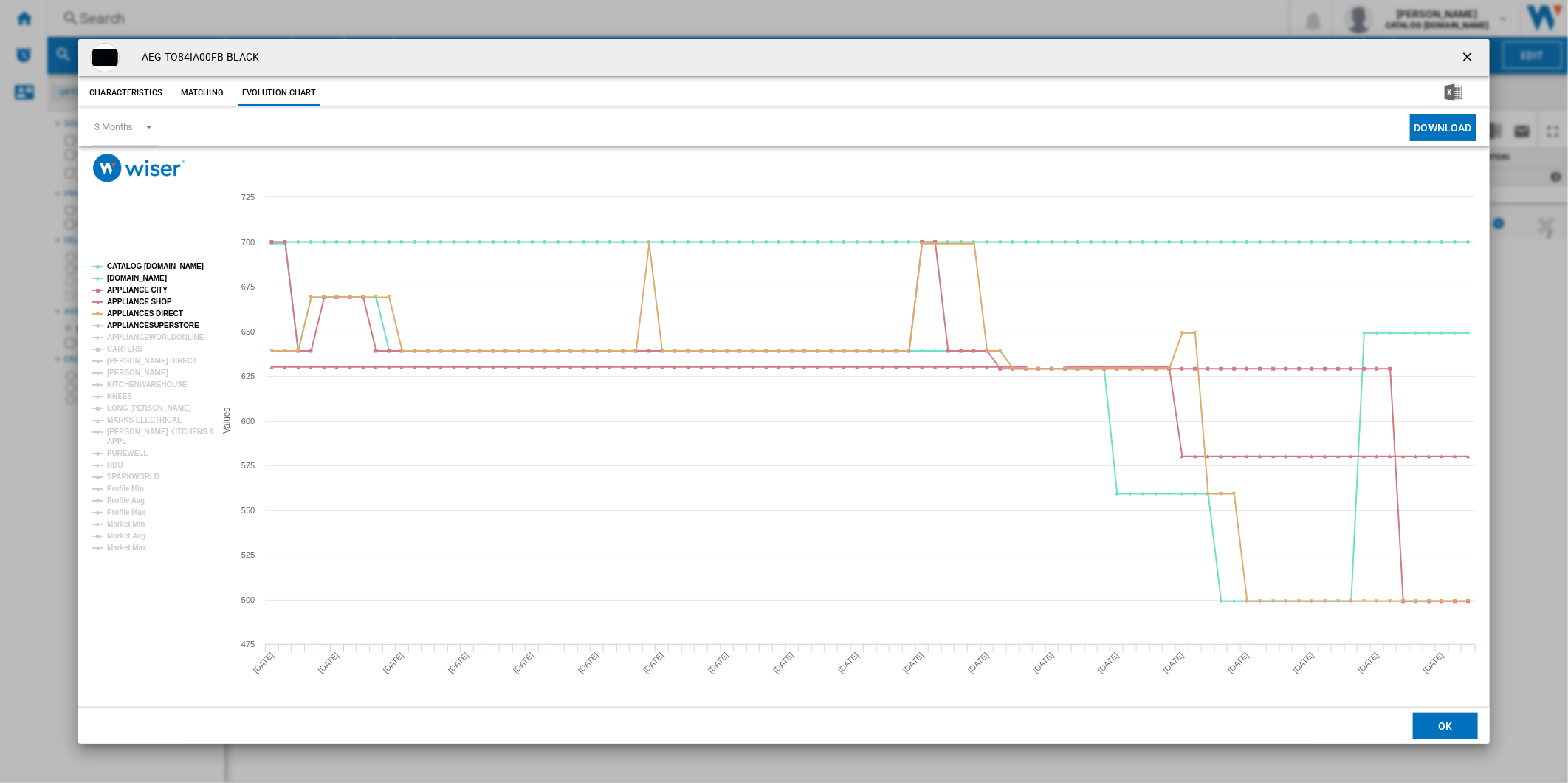
click at [141, 323] on tspan "APPLIANCESUPERSTORE" at bounding box center [153, 326] width 92 height 8
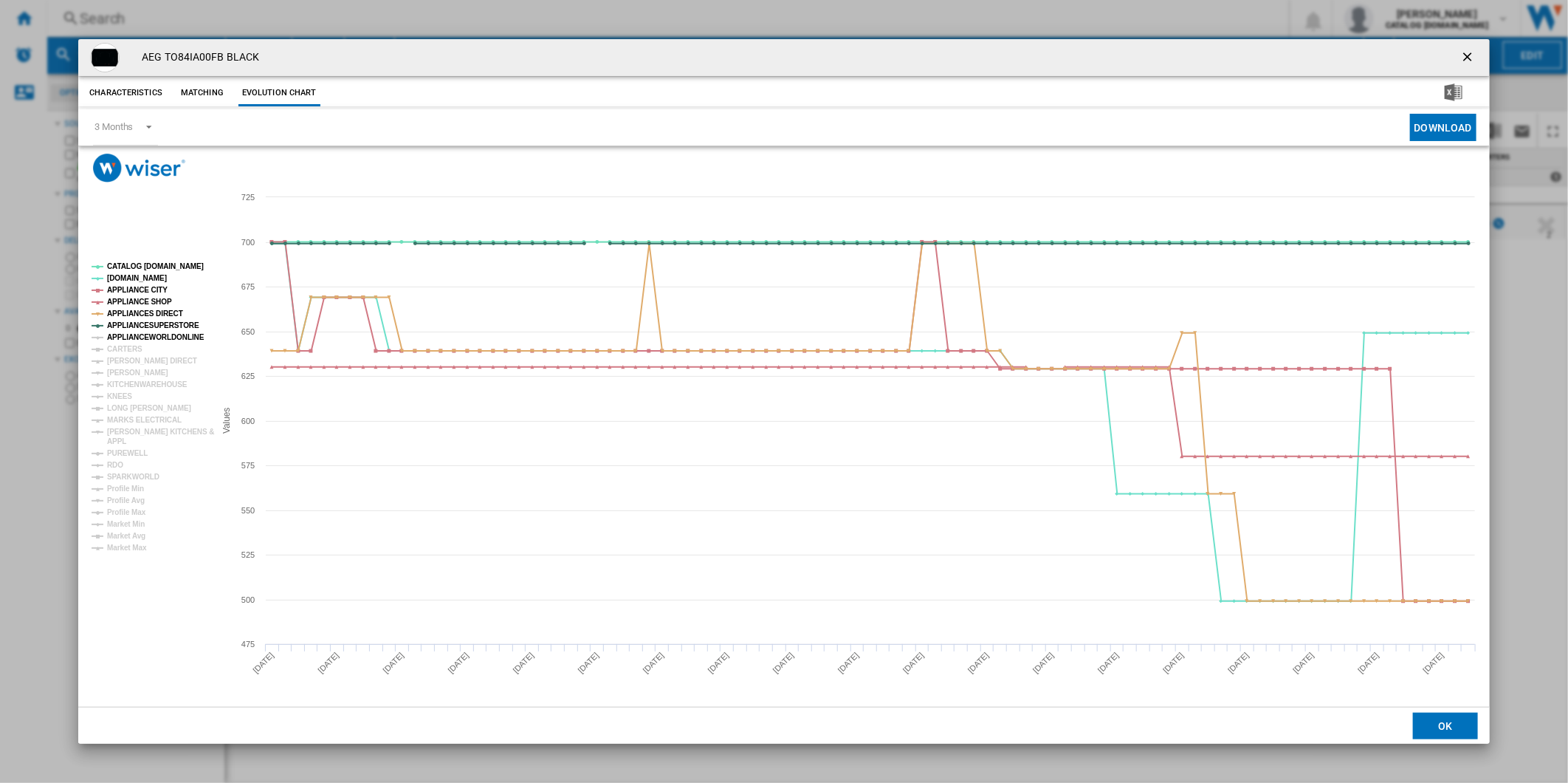
click at [141, 337] on tspan "APPLIANCEWORLDONLINE" at bounding box center [156, 337] width 97 height 8
click at [126, 350] on tspan "CARTERS" at bounding box center [125, 349] width 35 height 8
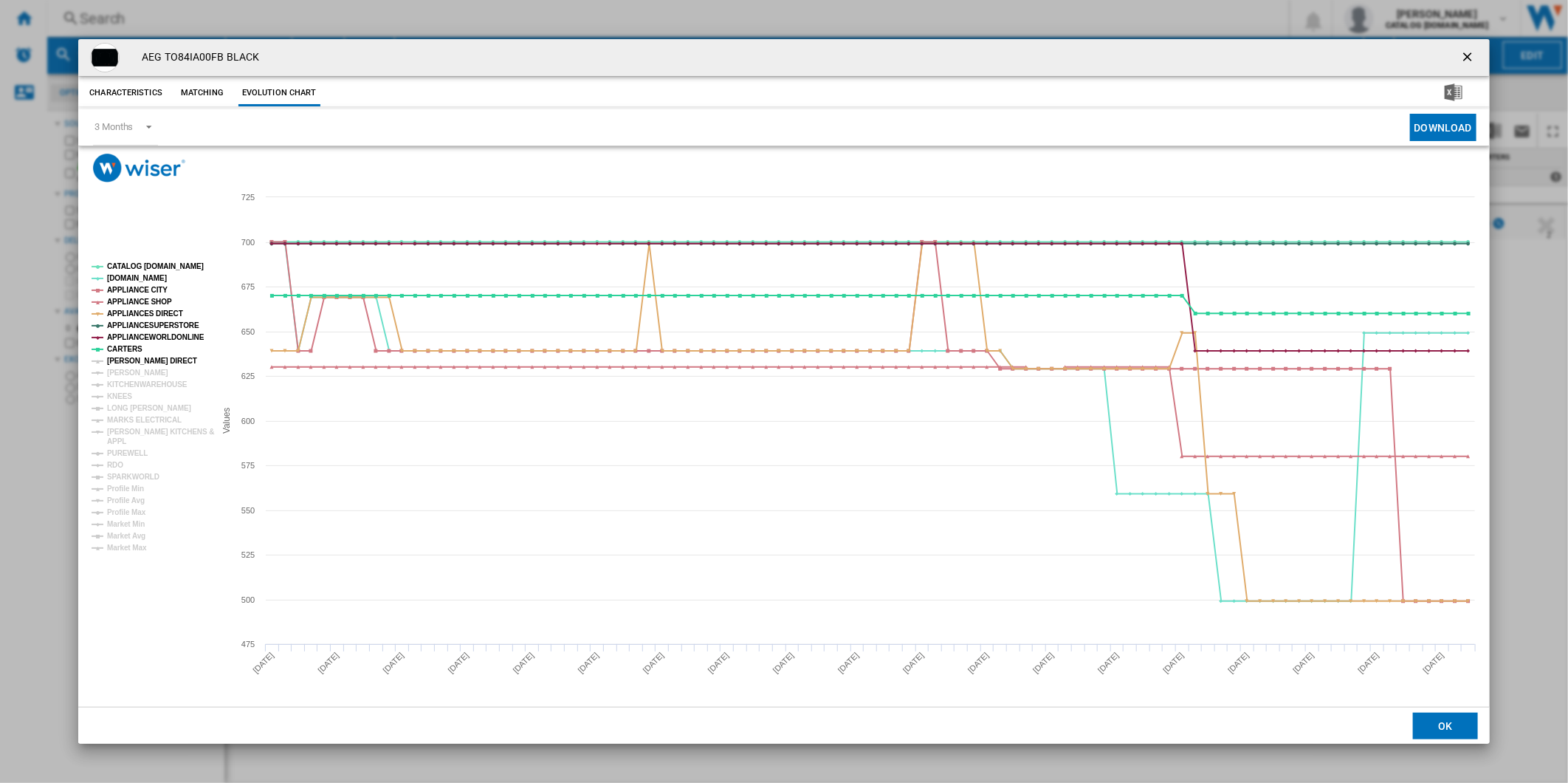
click at [134, 363] on tspan "HUGHES DIRECT" at bounding box center [152, 361] width 90 height 8
click at [131, 372] on tspan "[PERSON_NAME]" at bounding box center [137, 373] width 61 height 8
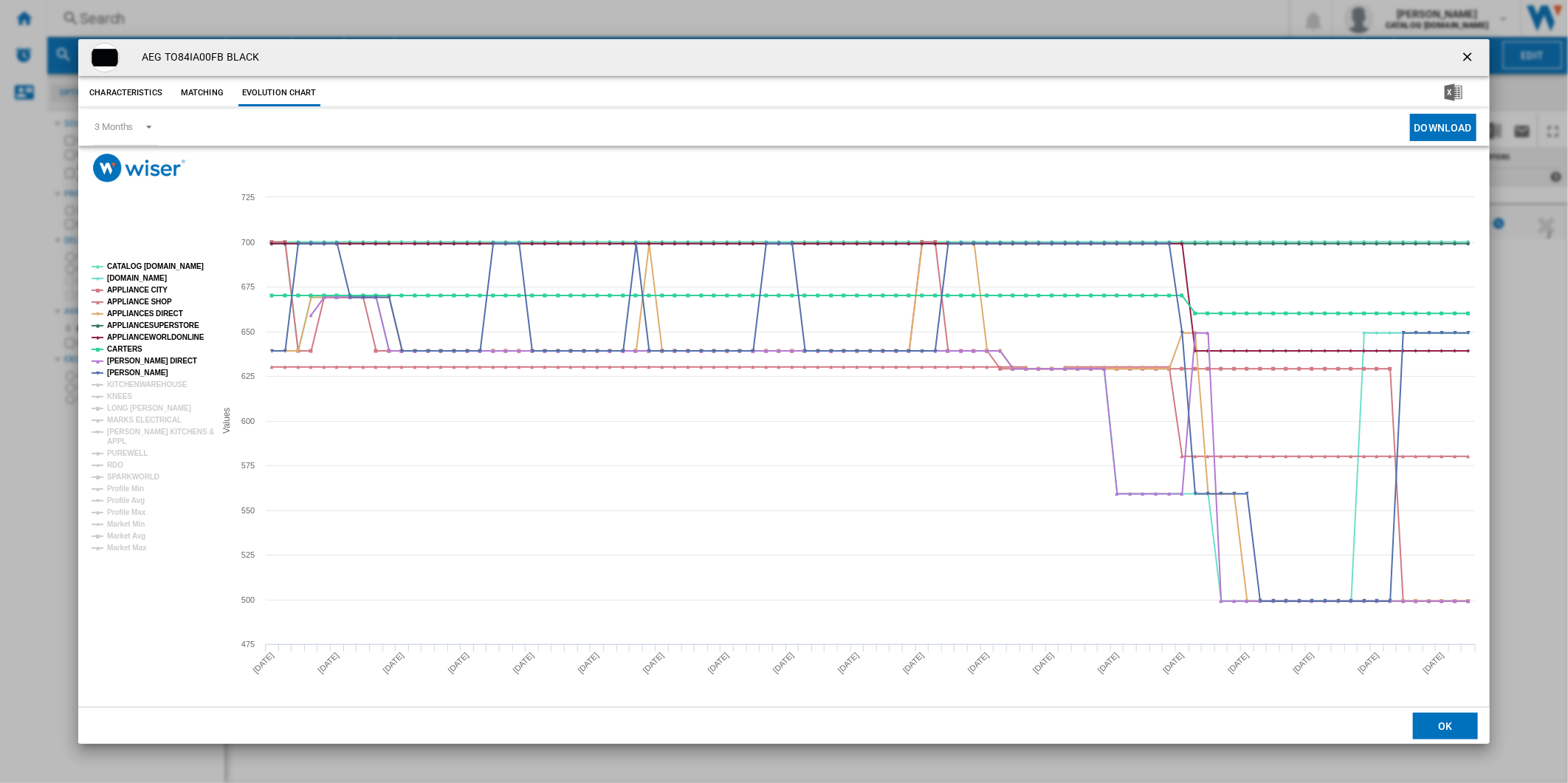
click at [136, 386] on tspan "KITCHENWAREHOUSE" at bounding box center [147, 384] width 80 height 8
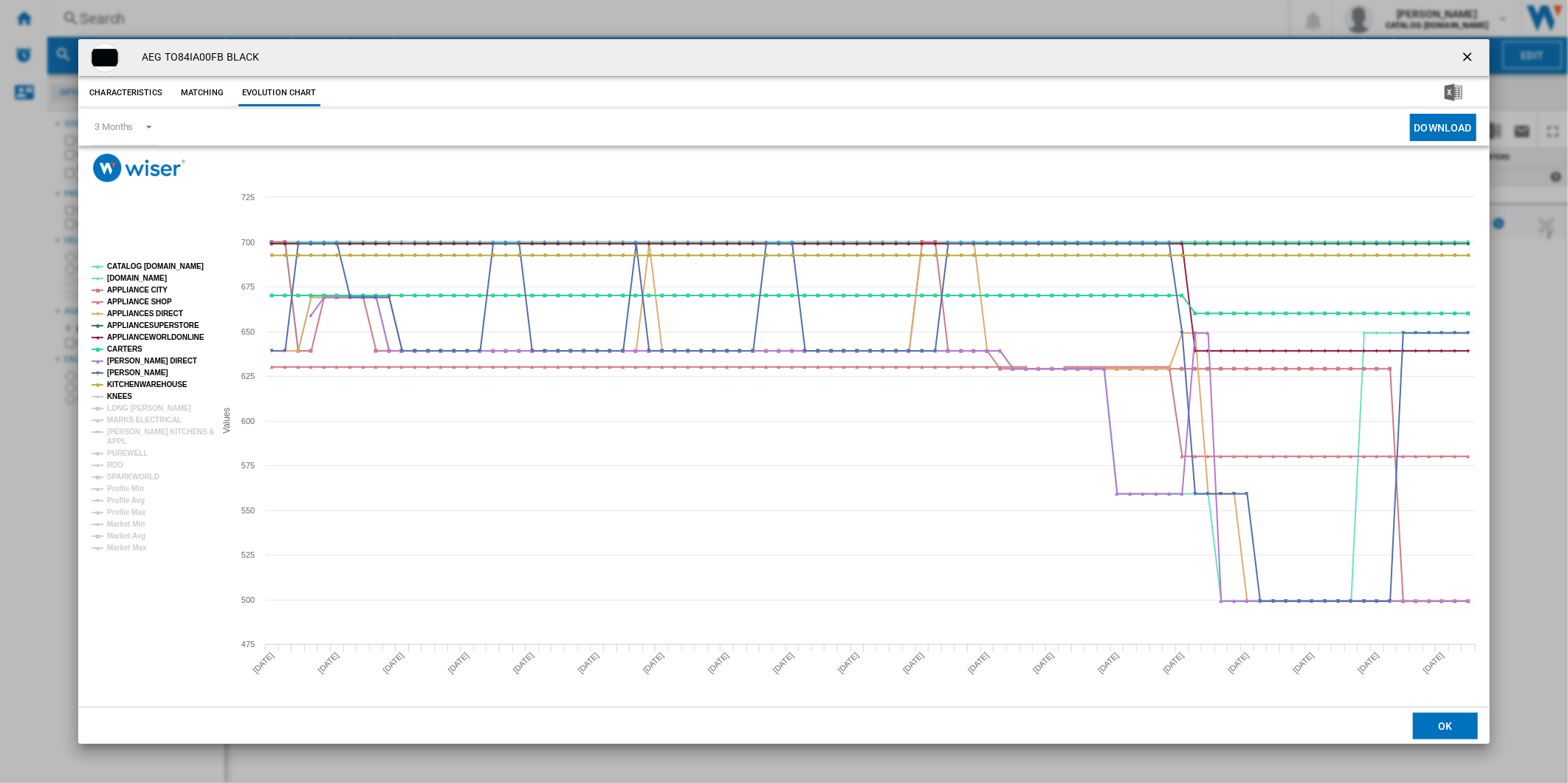
click at [121, 400] on tspan "KNEES" at bounding box center [120, 396] width 25 height 8
click at [129, 410] on tspan "LONG EATON" at bounding box center [149, 408] width 85 height 8
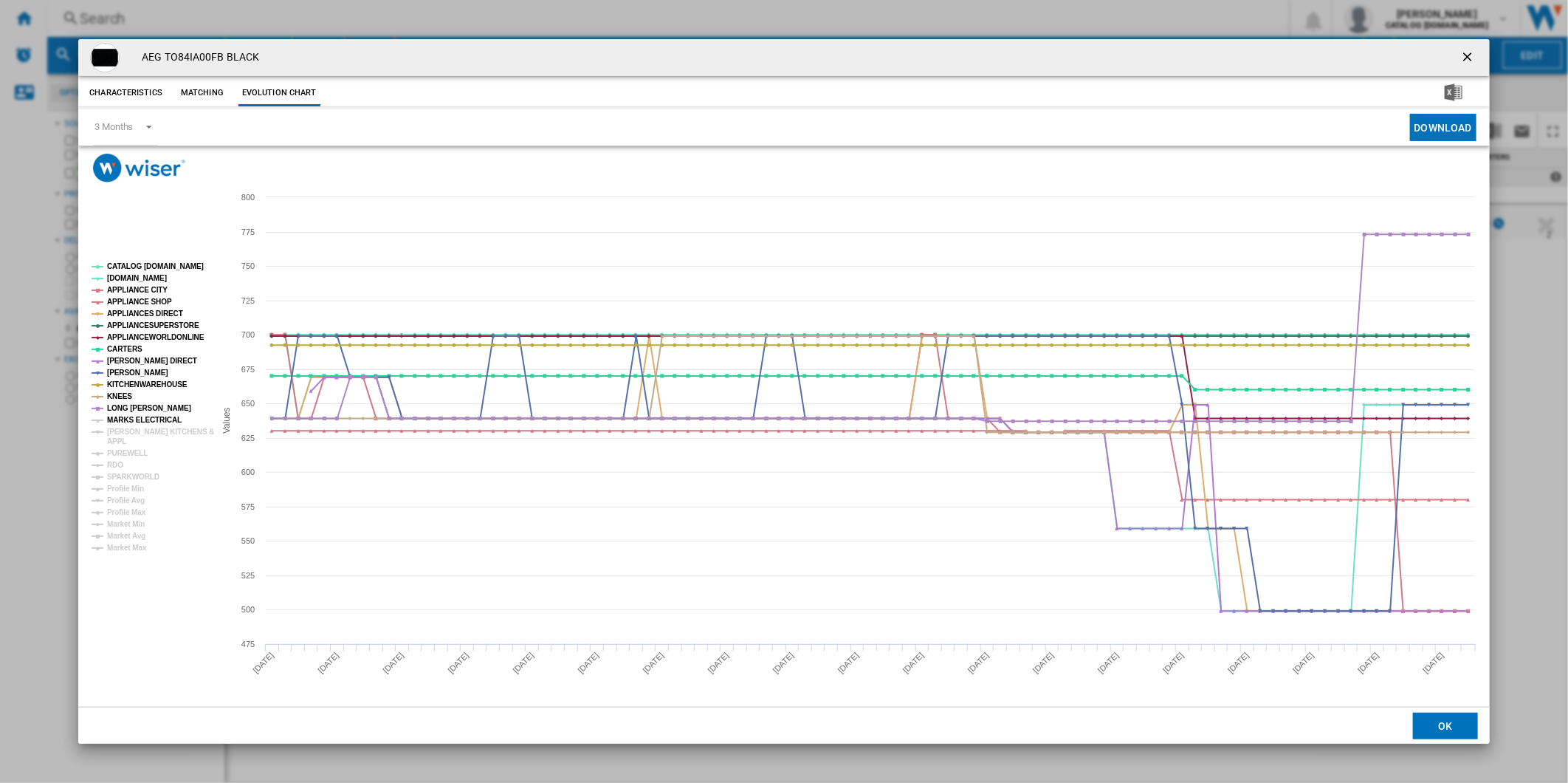
drag, startPoint x: 130, startPoint y: 420, endPoint x: 131, endPoint y: 430, distance: 10.0
click at [130, 421] on tspan "MARKS ELECTRICAL" at bounding box center [144, 420] width 75 height 8
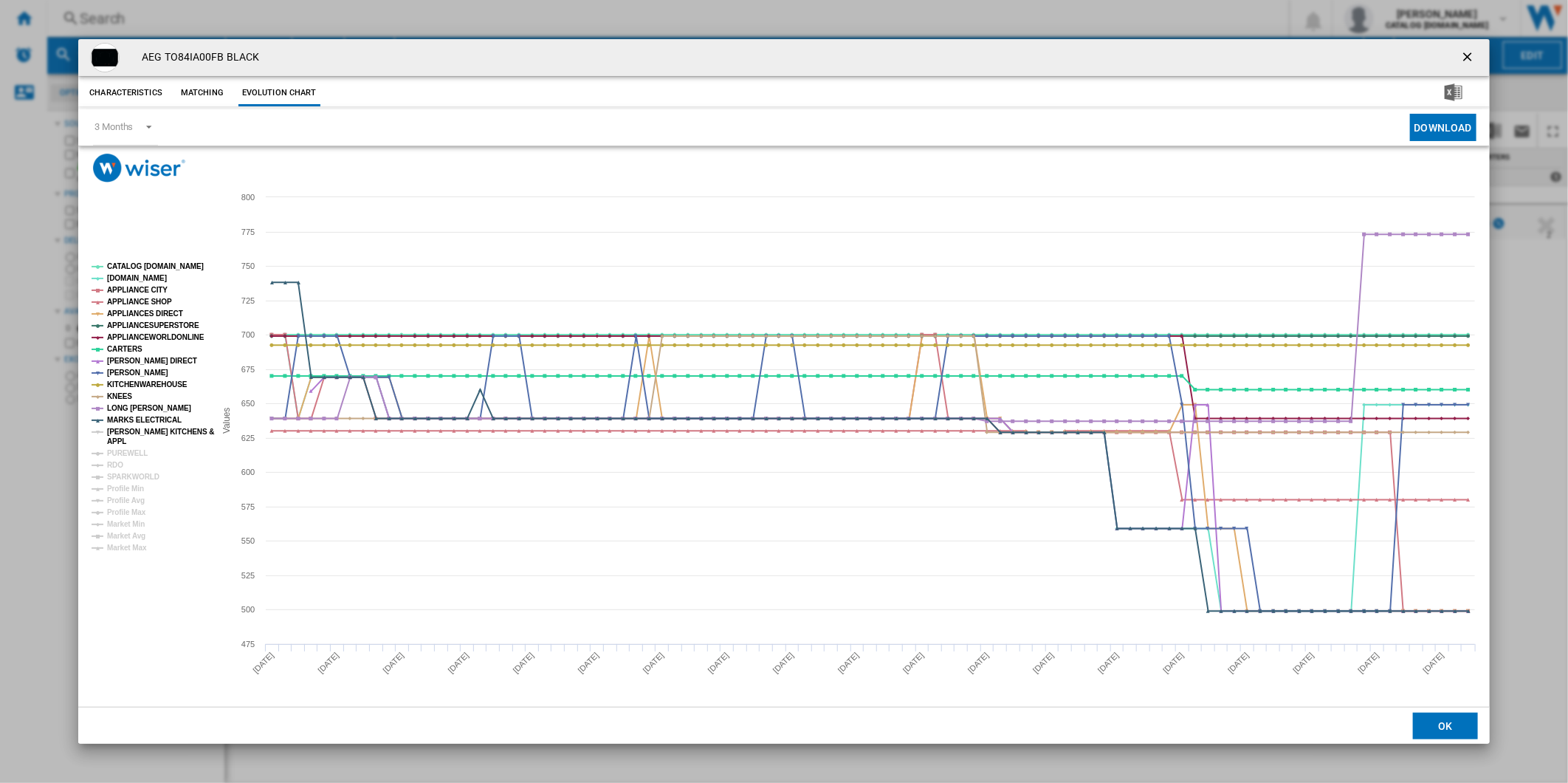
drag, startPoint x: 131, startPoint y: 430, endPoint x: 126, endPoint y: 441, distance: 12.1
click at [131, 433] on tspan "PAUL DAVIES KITCHENS &" at bounding box center [161, 432] width 107 height 8
click at [121, 449] on tspan "PUREWELL" at bounding box center [127, 453] width 40 height 8
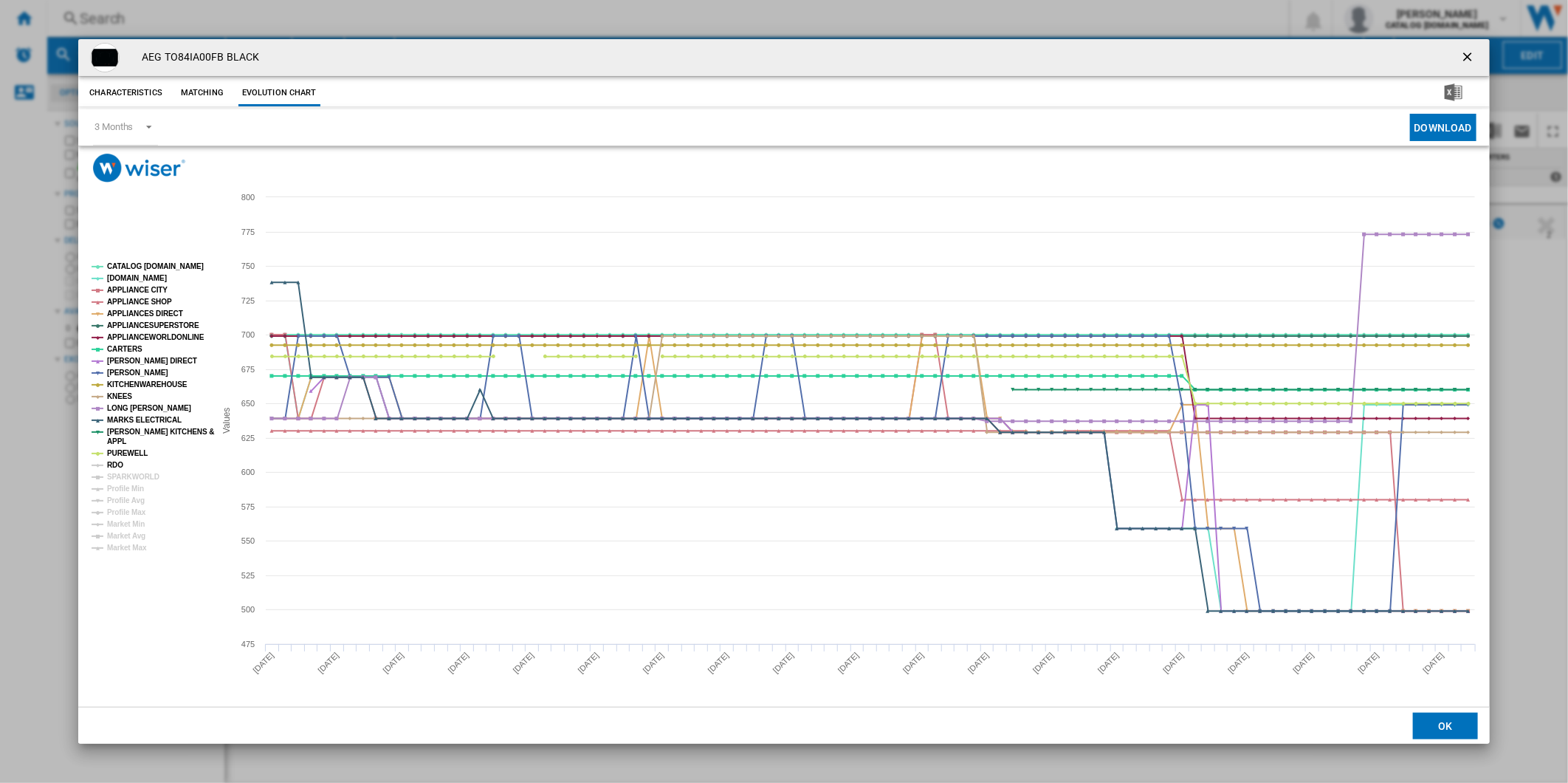
click at [116, 461] on tspan "RDO" at bounding box center [115, 465] width 16 height 8
click at [122, 476] on tspan "SPARKWORLD" at bounding box center [133, 476] width 53 height 8
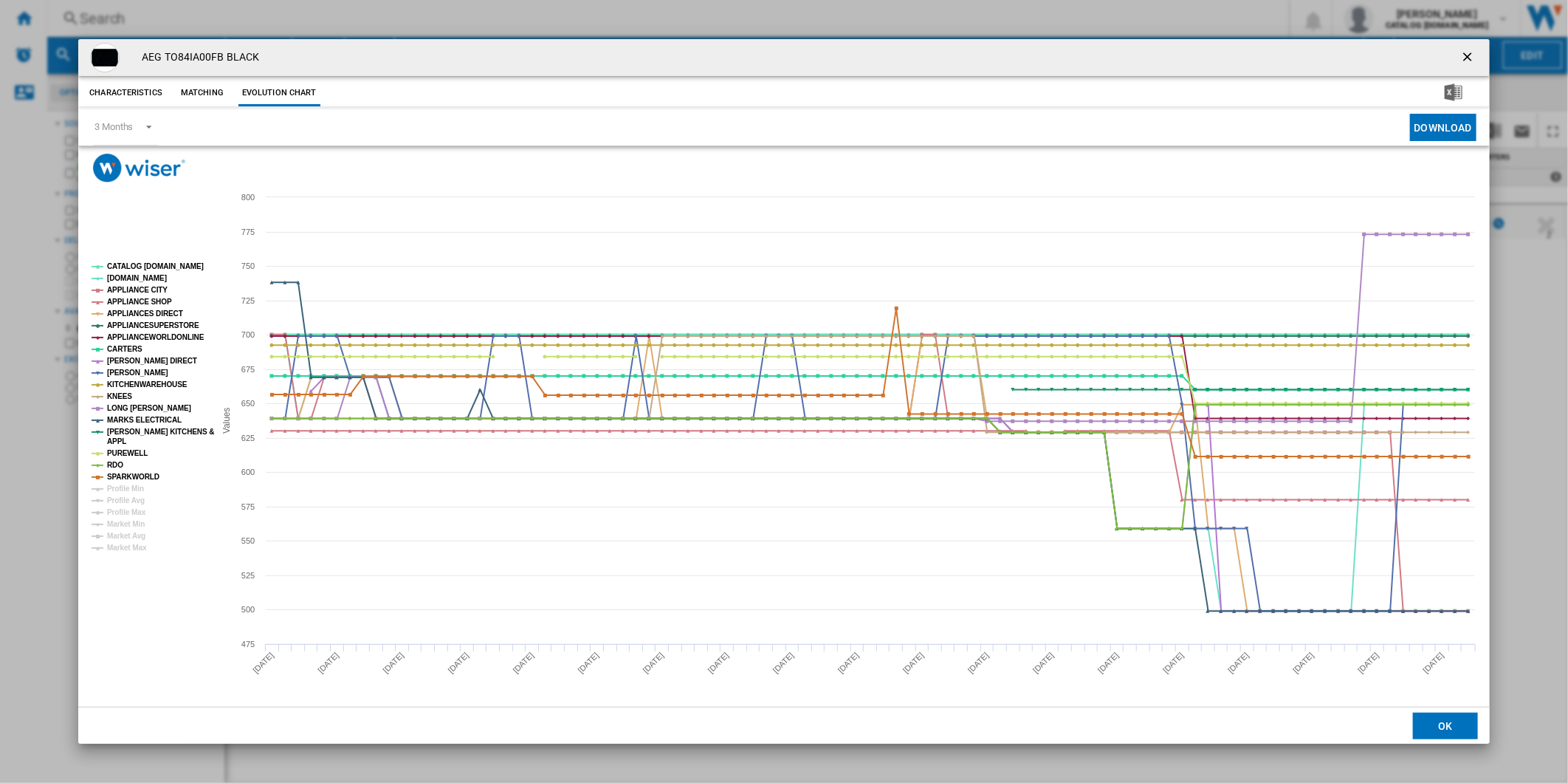
click at [141, 265] on tspan "CATALOG [DOMAIN_NAME]" at bounding box center [156, 266] width 97 height 8
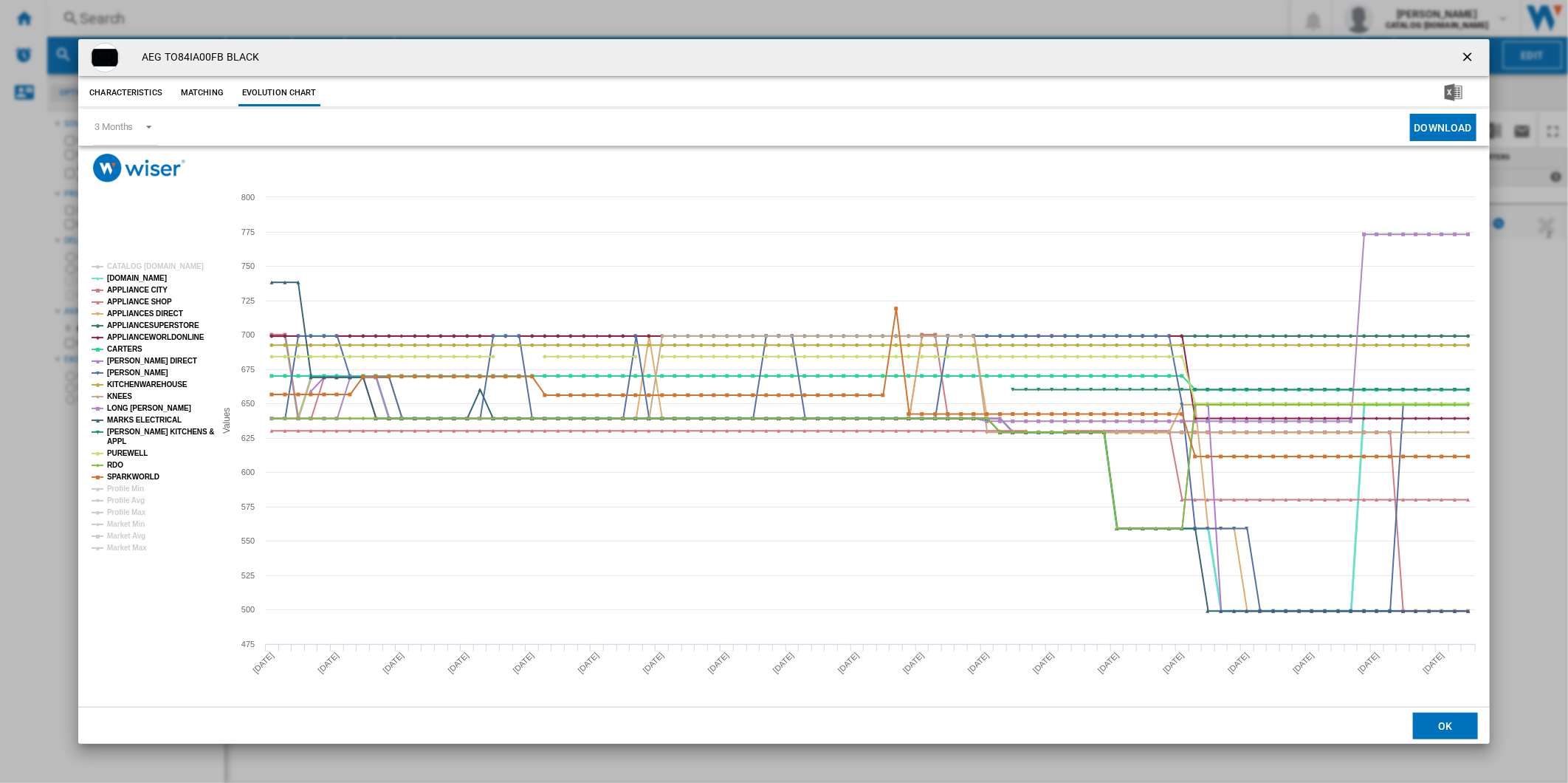
click at [116, 279] on tspan "AO.COM" at bounding box center [136, 278] width 59 height 8
click at [121, 276] on tspan "AO.COM" at bounding box center [136, 278] width 59 height 8
click at [131, 289] on tspan "APPLIANCE CITY" at bounding box center [137, 290] width 60 height 8
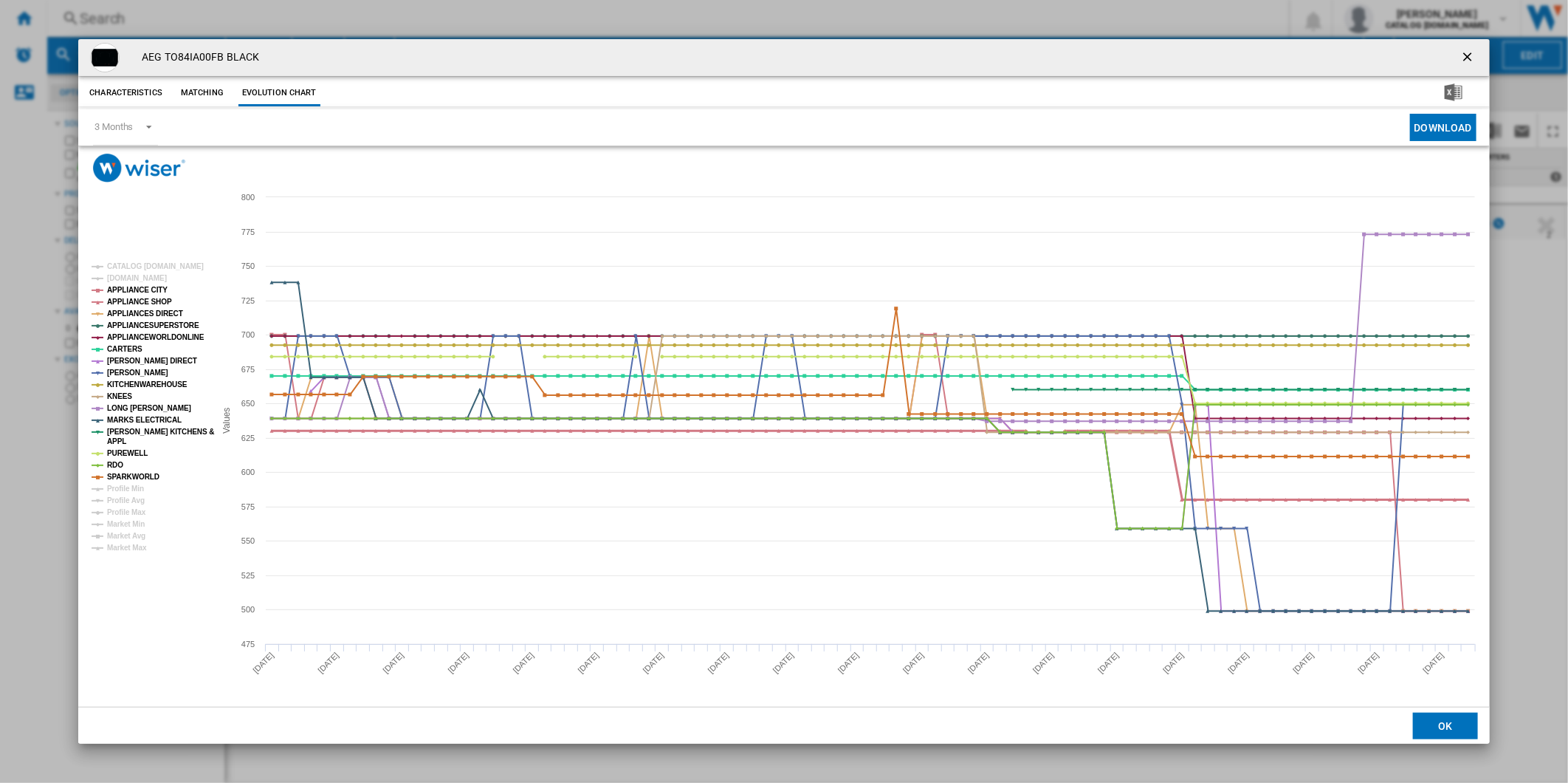
click at [138, 301] on tspan "APPLIANCE SHOP" at bounding box center [140, 301] width 65 height 8
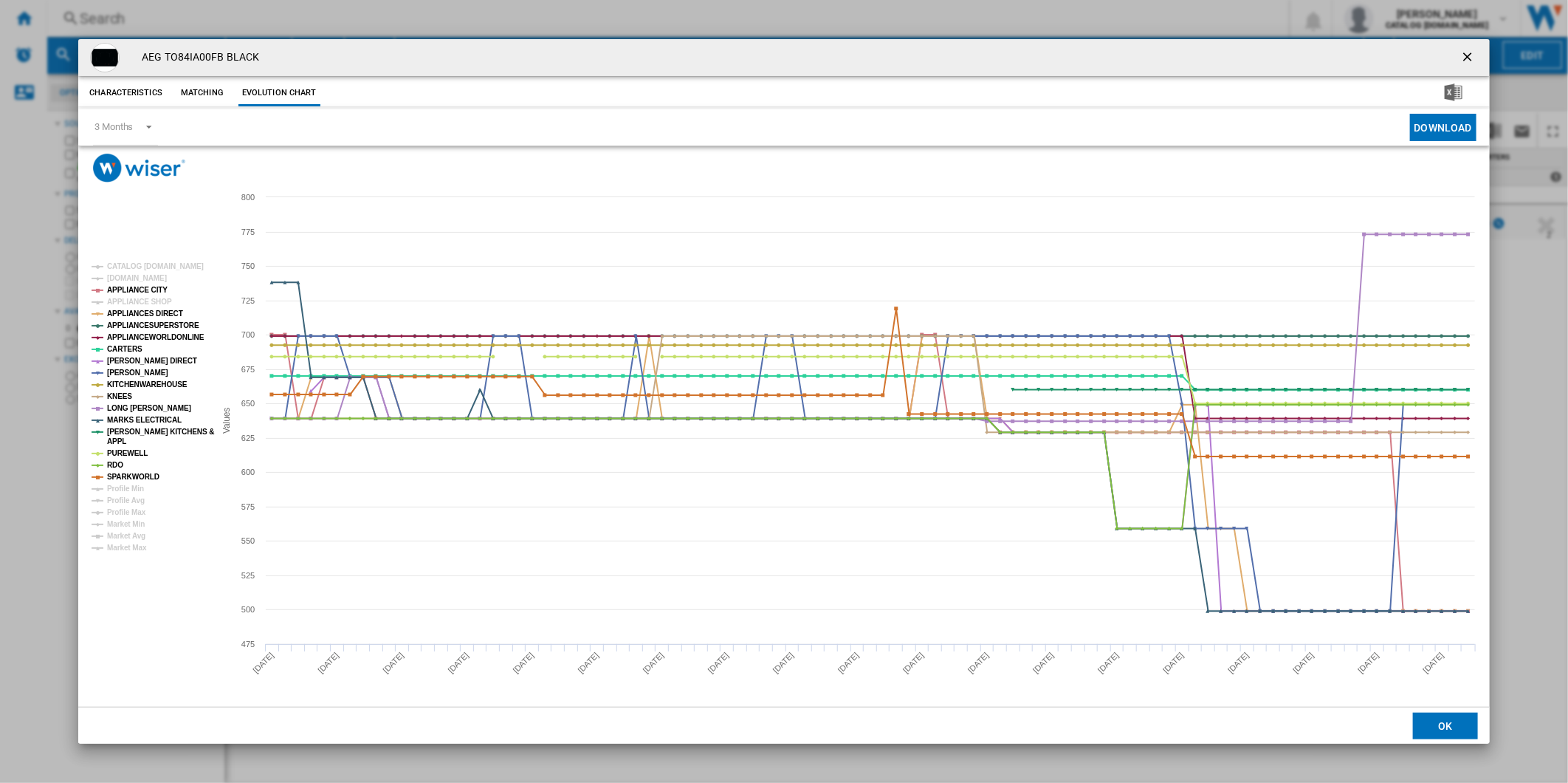
click at [138, 301] on tspan "APPLIANCE SHOP" at bounding box center [140, 301] width 65 height 8
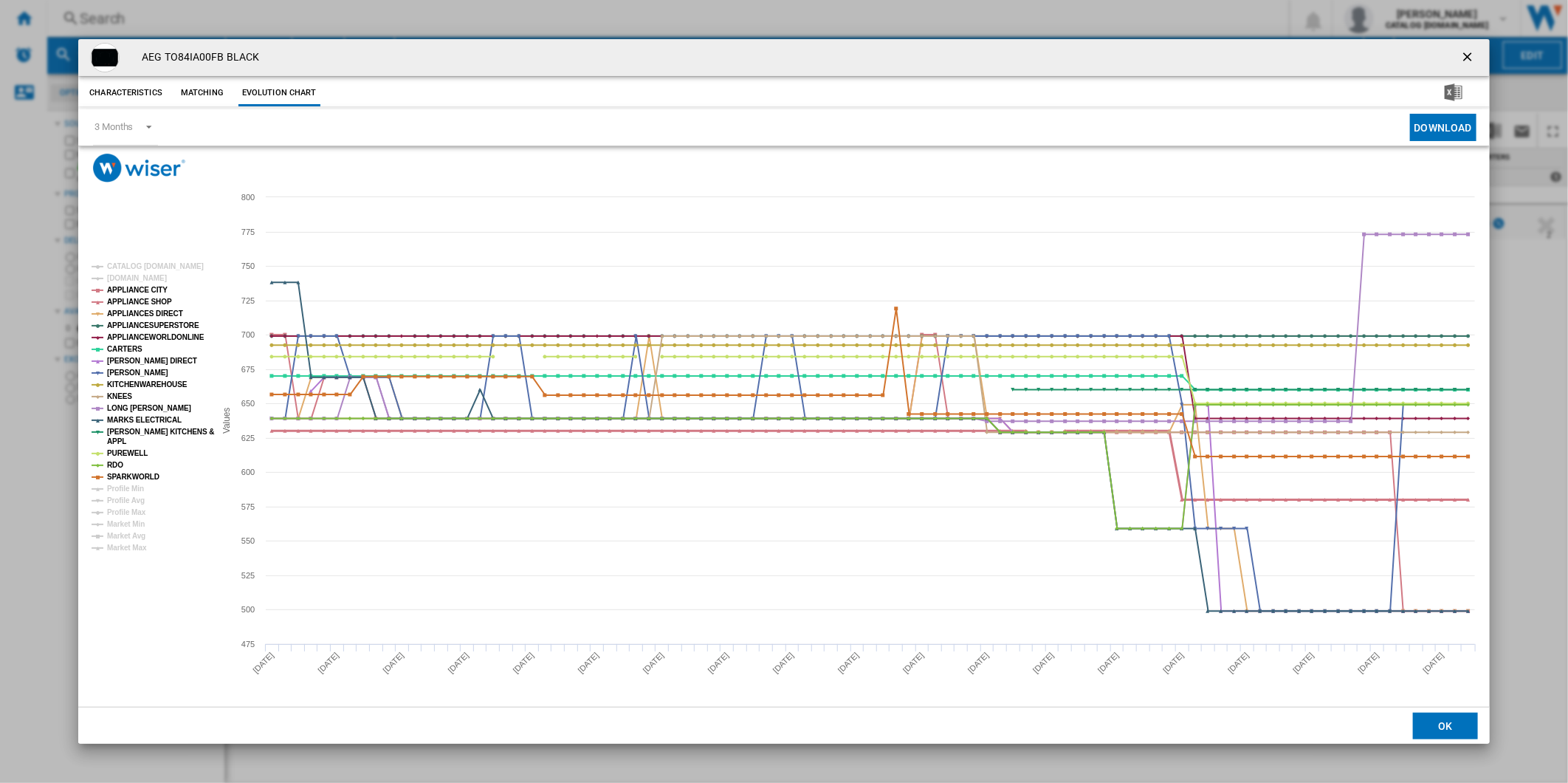
click at [138, 301] on tspan "APPLIANCE SHOP" at bounding box center [140, 301] width 65 height 8
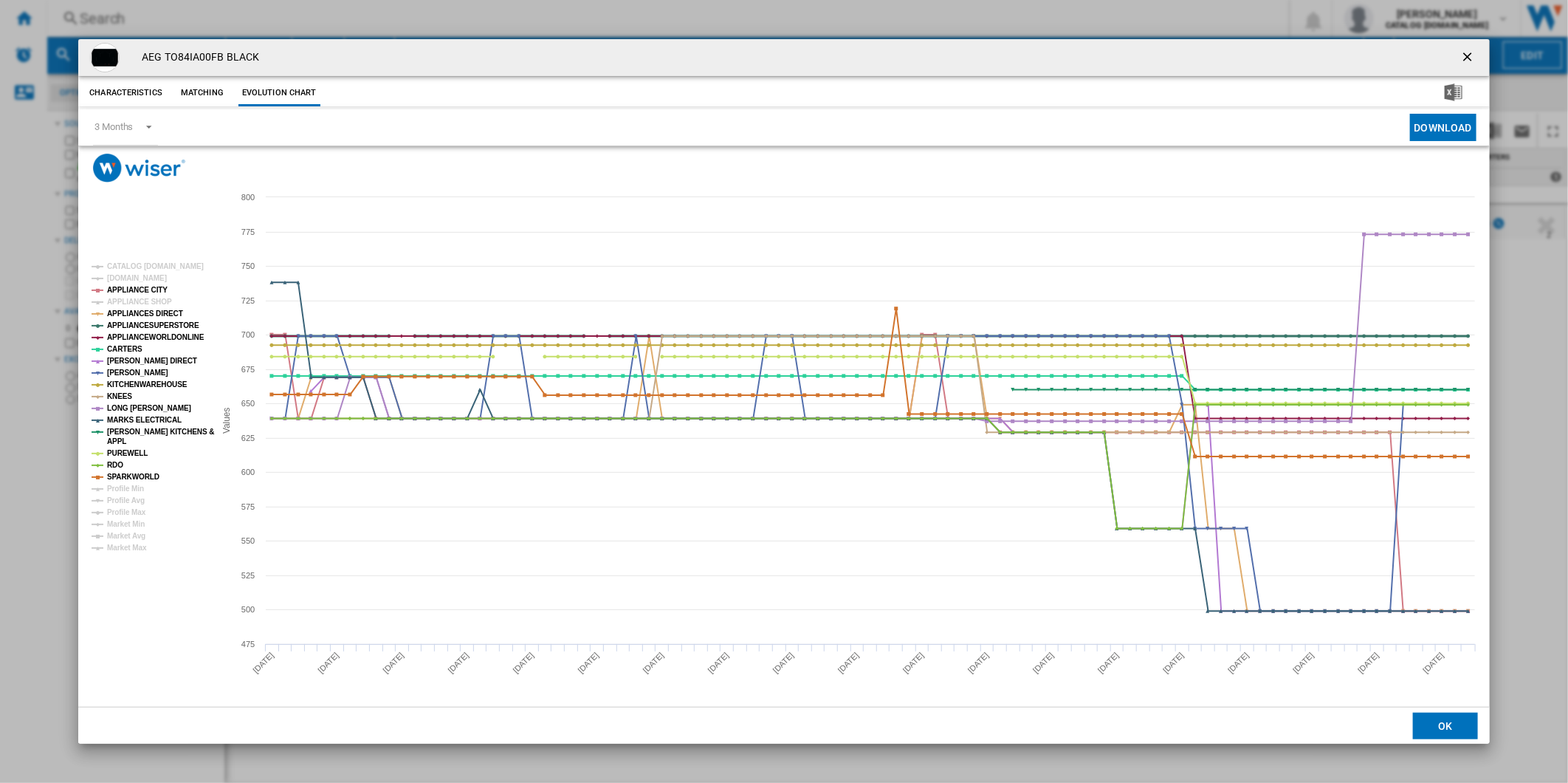
click at [149, 322] on tspan "APPLIANCESUPERSTORE" at bounding box center [153, 326] width 92 height 8
click at [149, 338] on tspan "APPLIANCEWORLDONLINE" at bounding box center [156, 337] width 97 height 8
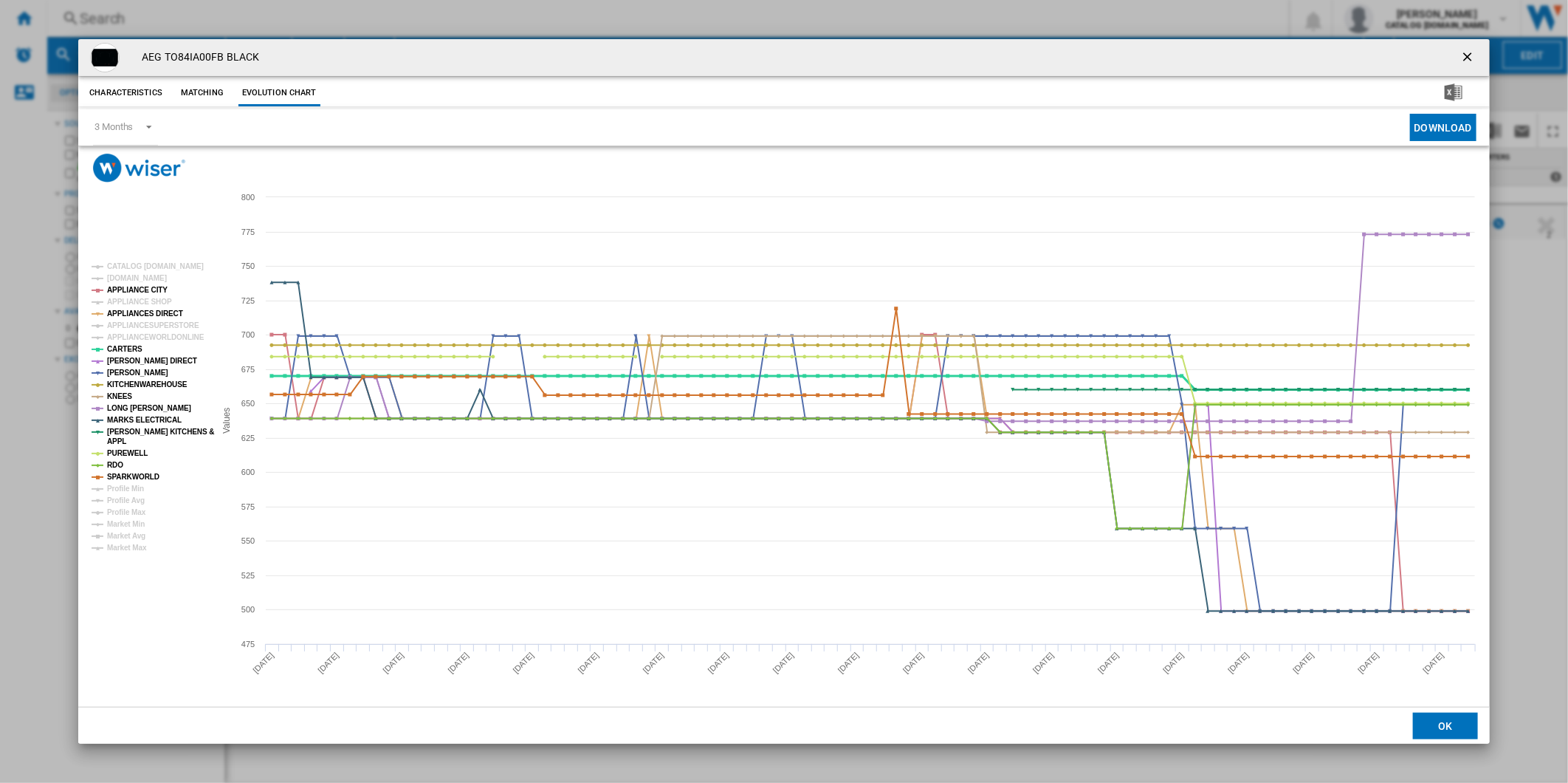
click at [131, 348] on tspan "CARTERS" at bounding box center [125, 349] width 35 height 8
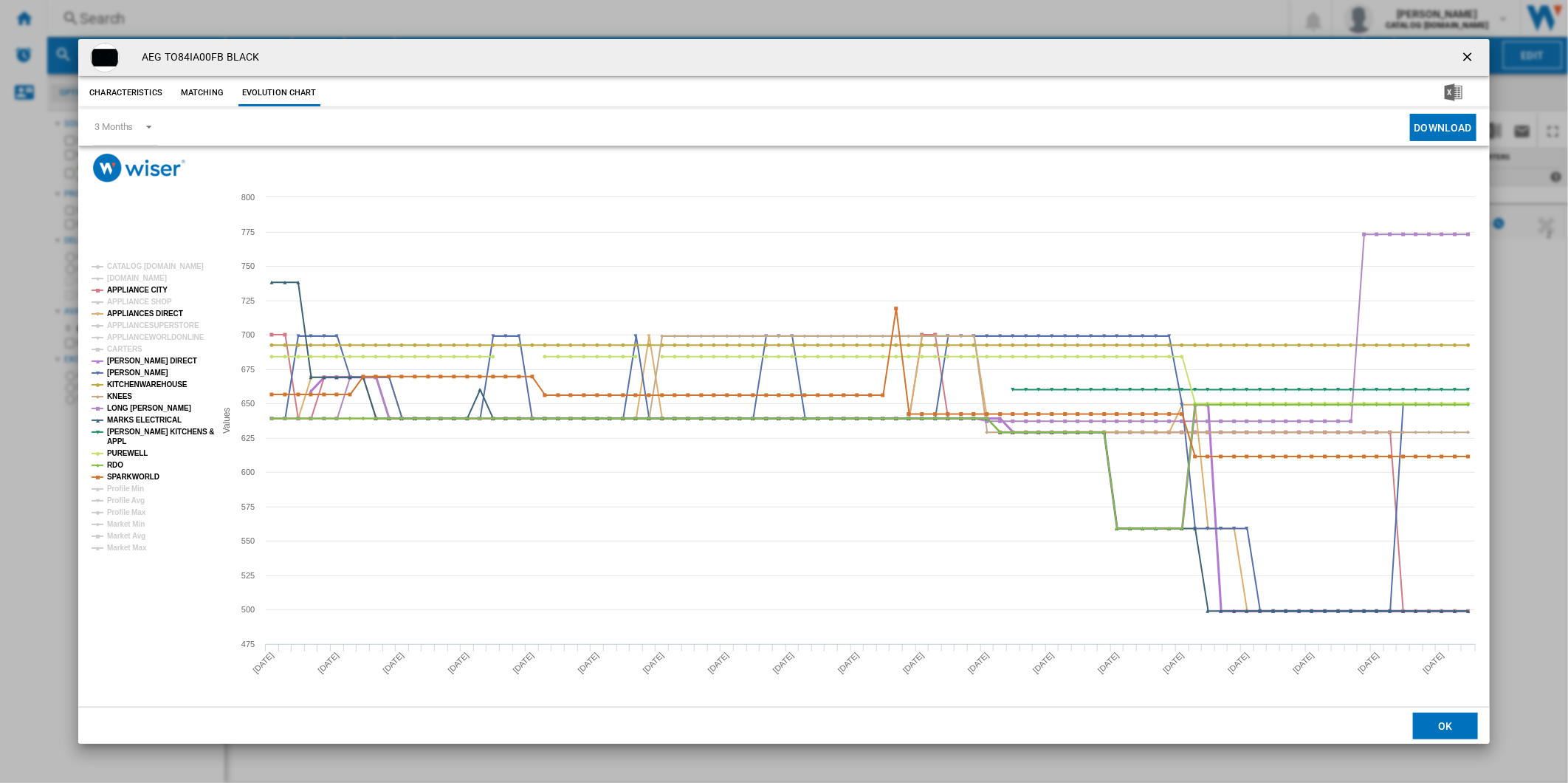
click at [131, 358] on tspan "HUGHES DIRECT" at bounding box center [152, 361] width 90 height 8
click at [127, 372] on tspan "[PERSON_NAME]" at bounding box center [137, 373] width 61 height 8
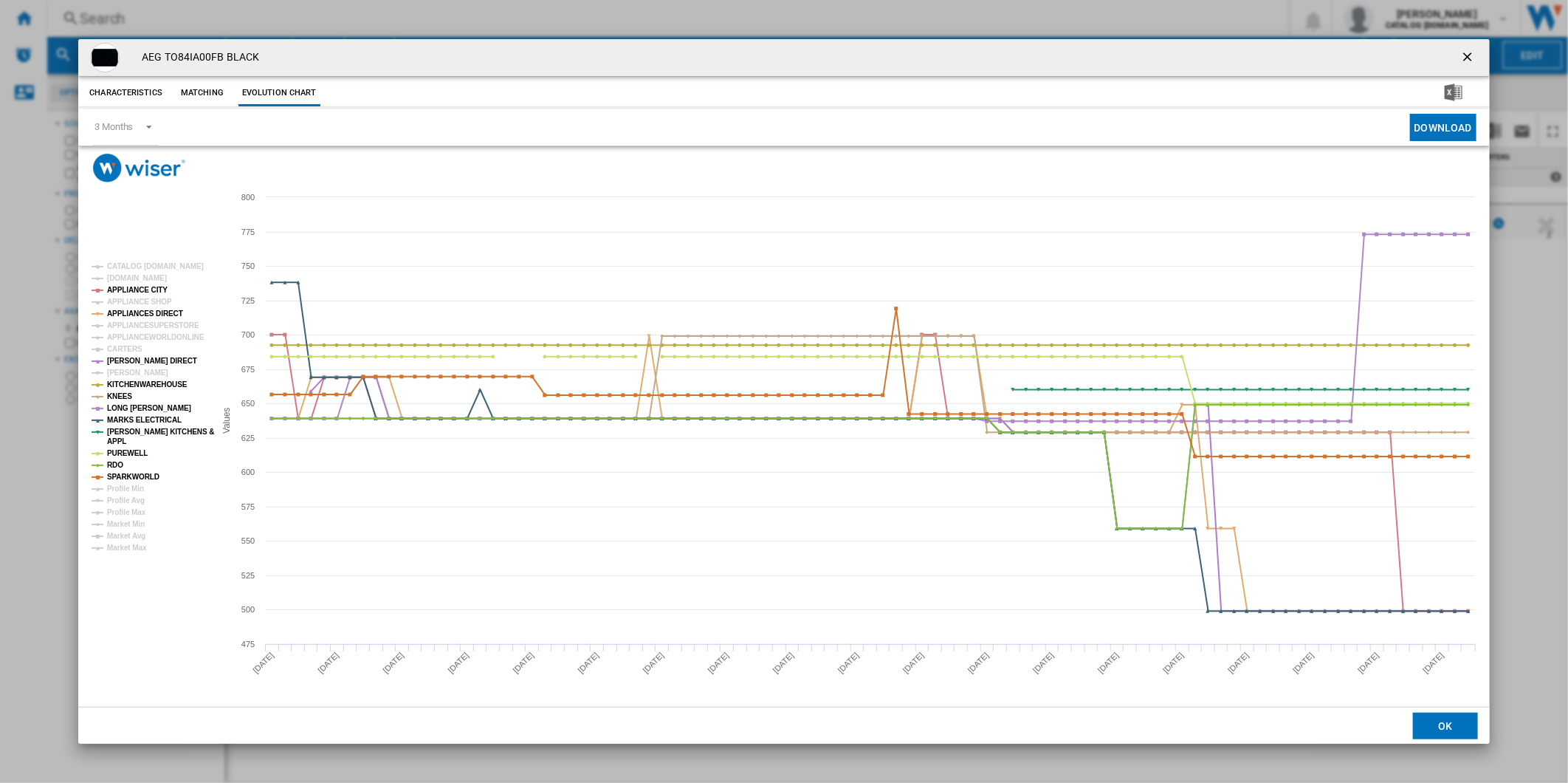
click at [127, 372] on tspan "[PERSON_NAME]" at bounding box center [137, 373] width 61 height 8
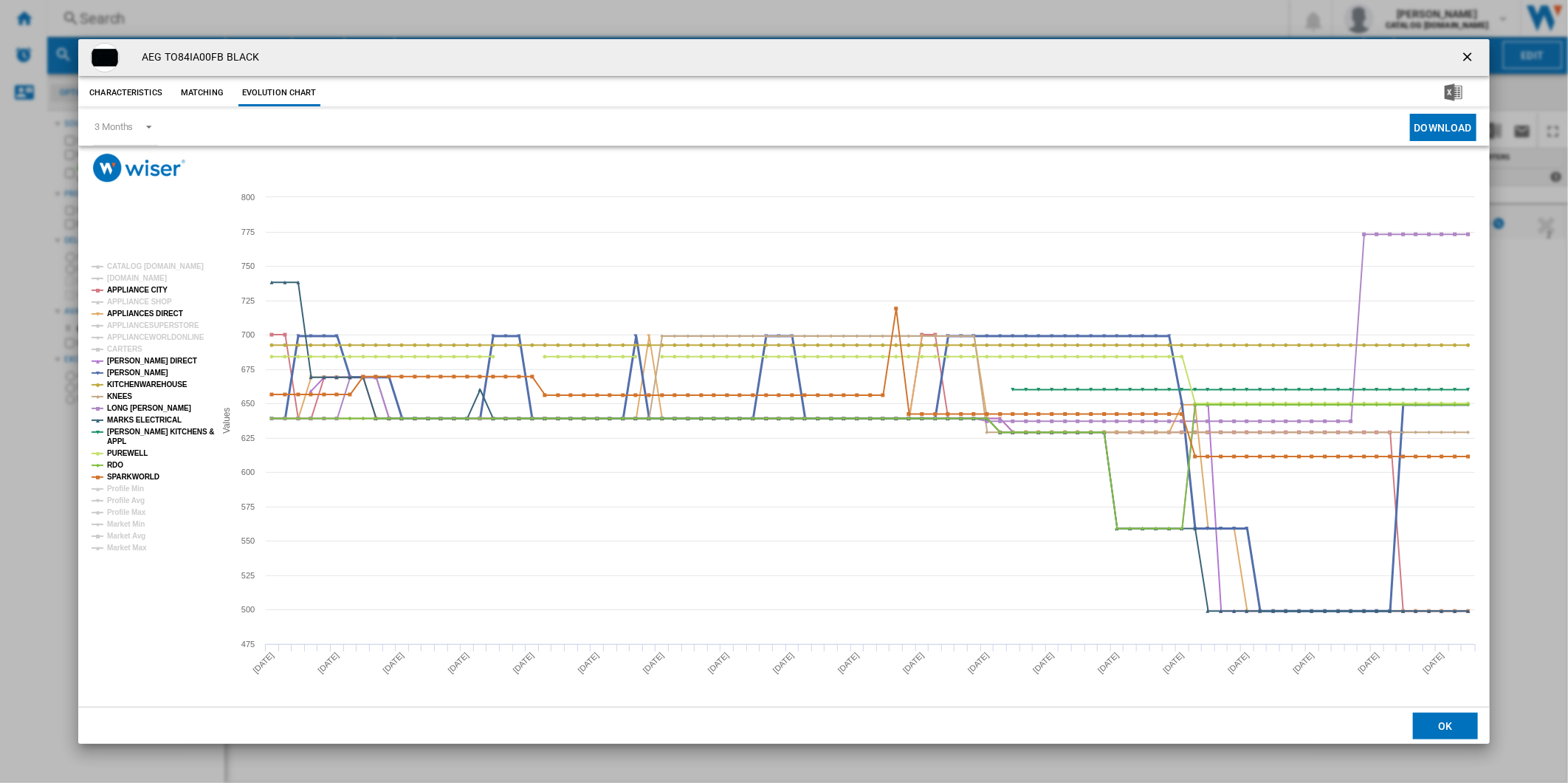
click at [127, 372] on tspan "[PERSON_NAME]" at bounding box center [137, 373] width 61 height 8
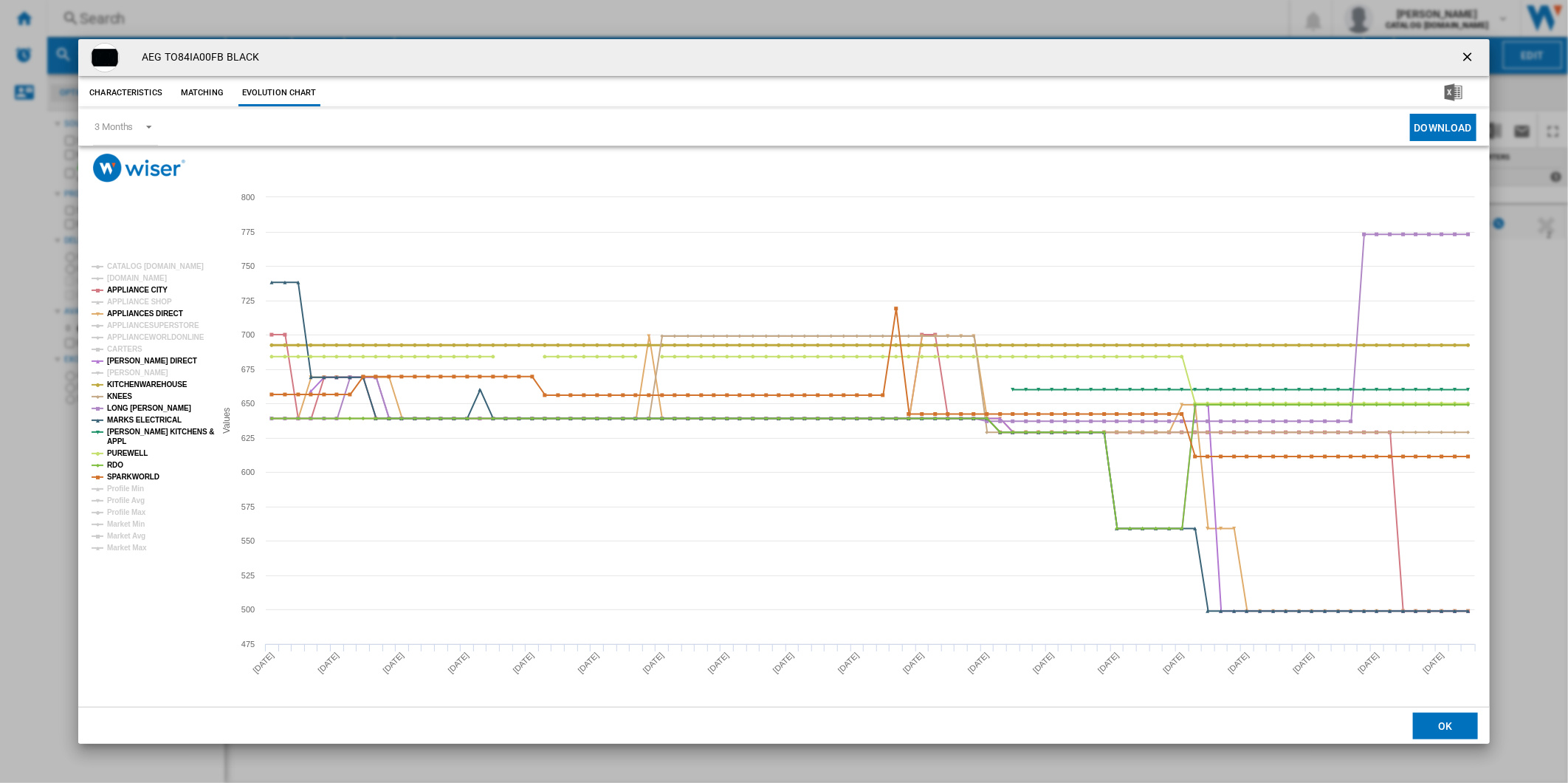
click at [126, 386] on tspan "KITCHENWAREHOUSE" at bounding box center [147, 384] width 80 height 8
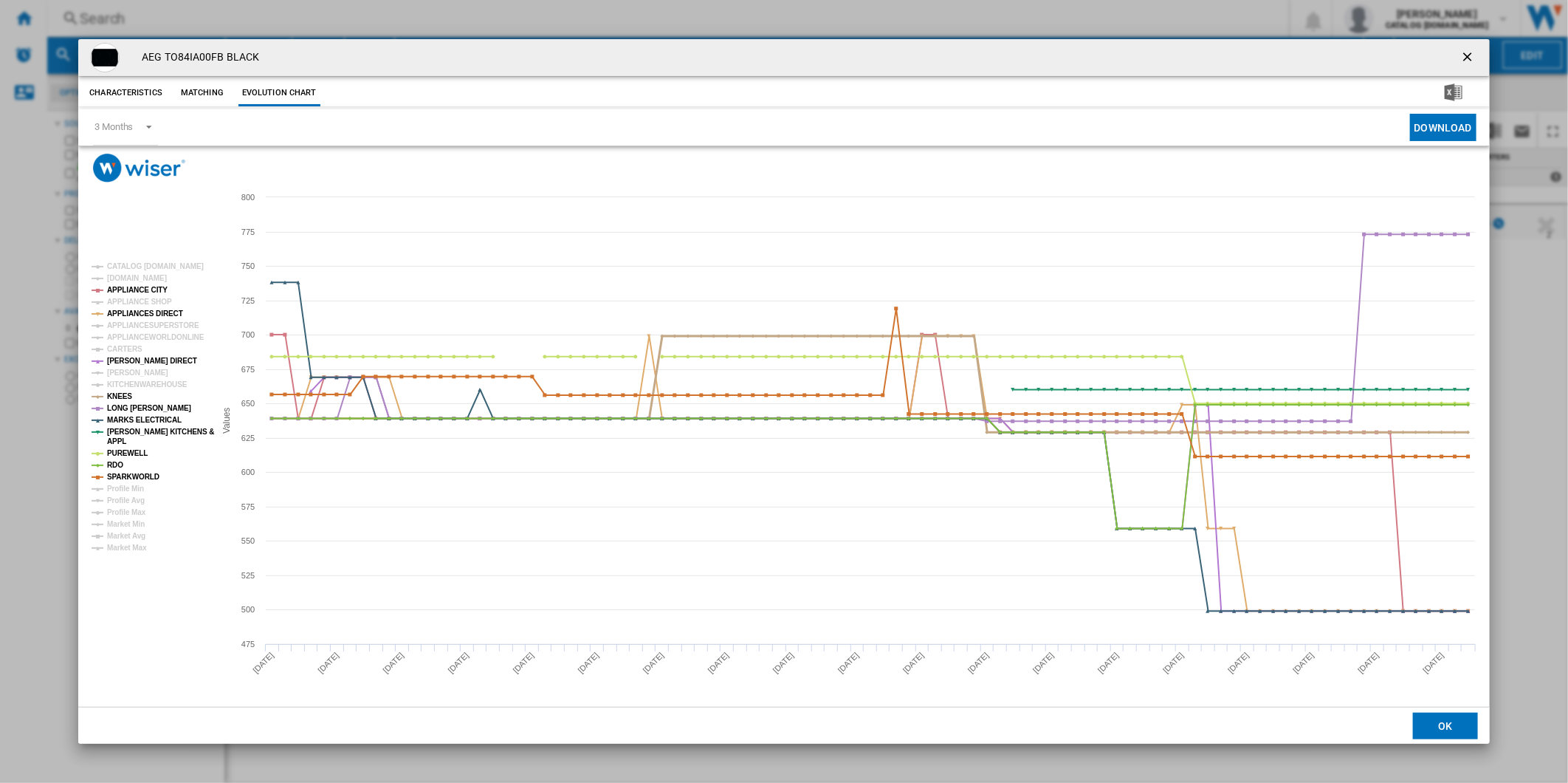
click at [121, 395] on tspan "KNEES" at bounding box center [120, 396] width 25 height 8
click at [121, 409] on tspan "LONG EATON" at bounding box center [149, 408] width 85 height 8
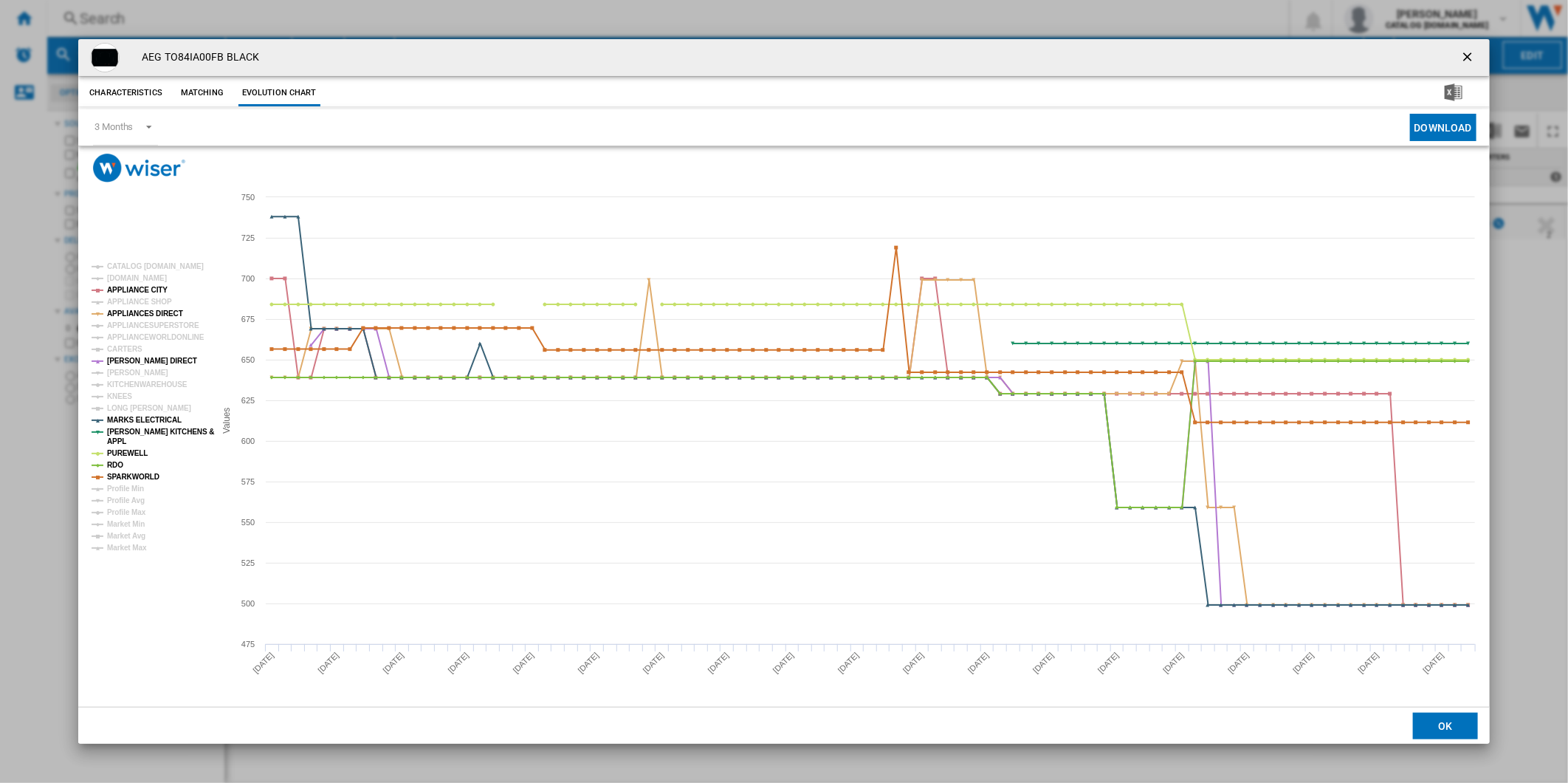
click at [121, 409] on tspan "LONG EATON" at bounding box center [149, 408] width 85 height 8
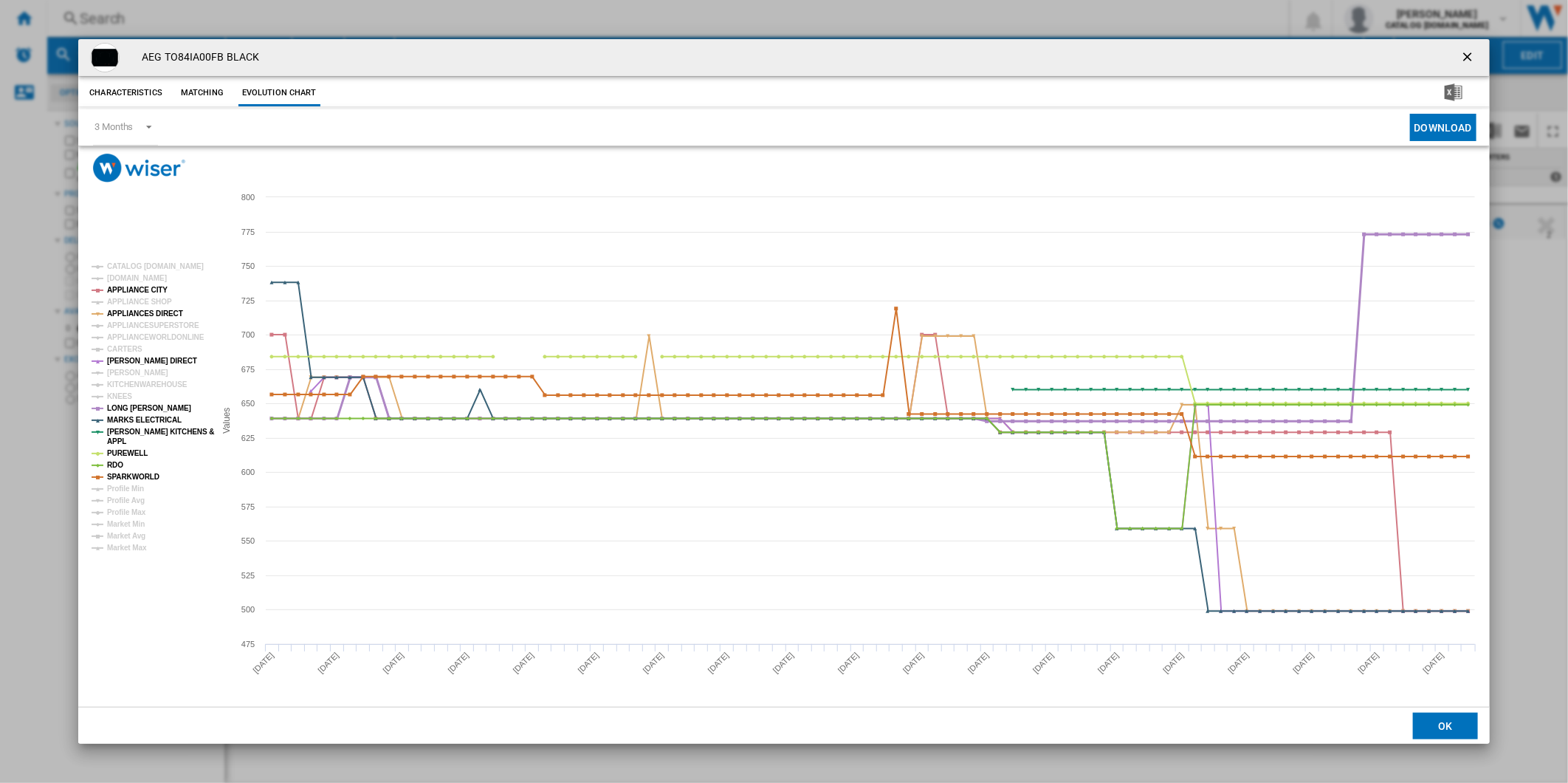
click at [121, 409] on tspan "LONG EATON" at bounding box center [149, 408] width 85 height 8
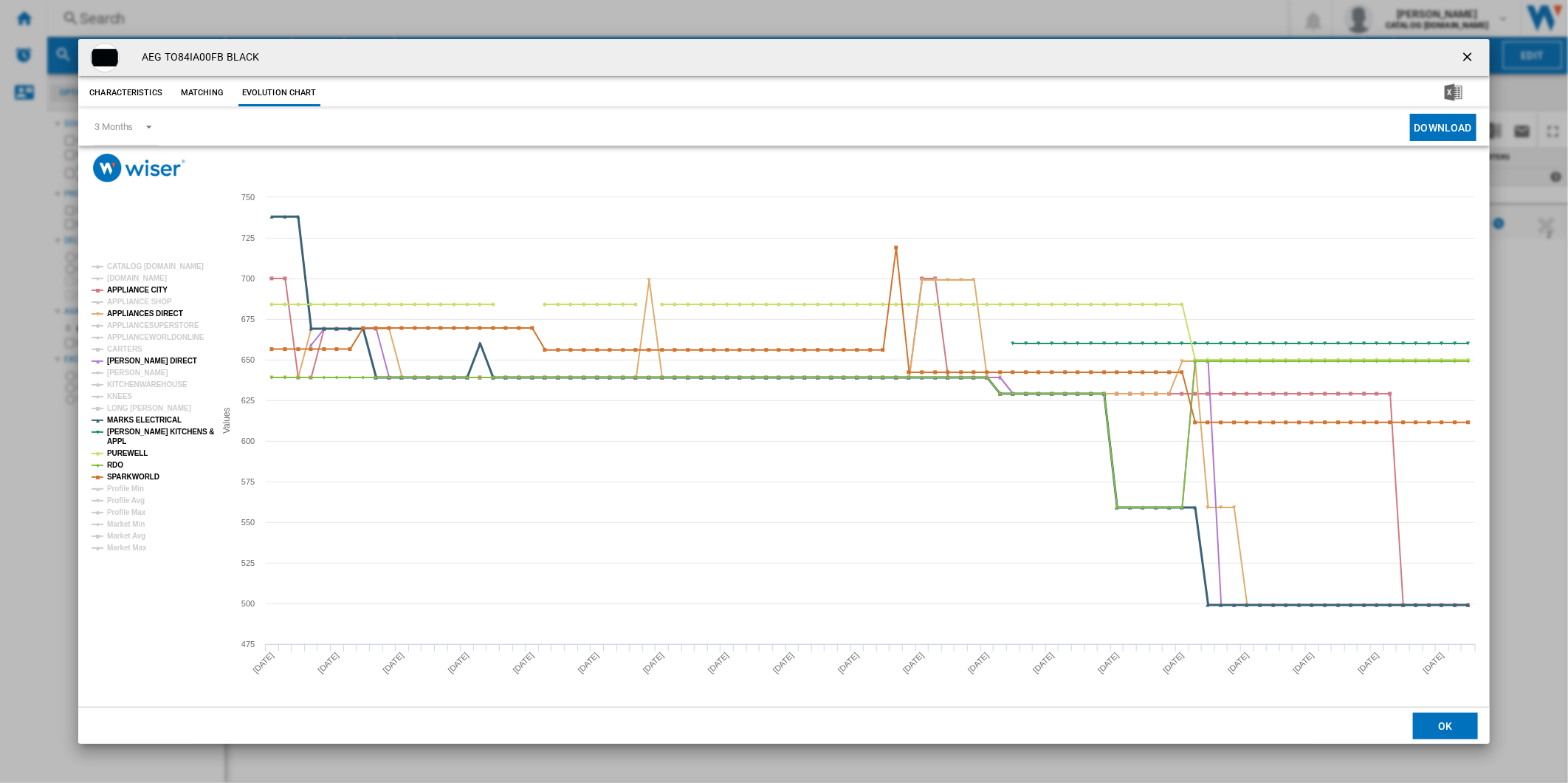
click at [122, 418] on tspan "MARKS ELECTRICAL" at bounding box center [144, 420] width 75 height 8
click at [127, 428] on tspan "PAUL DAVIES KITCHENS &" at bounding box center [161, 432] width 107 height 8
click at [121, 451] on tspan "PUREWELL" at bounding box center [127, 453] width 40 height 8
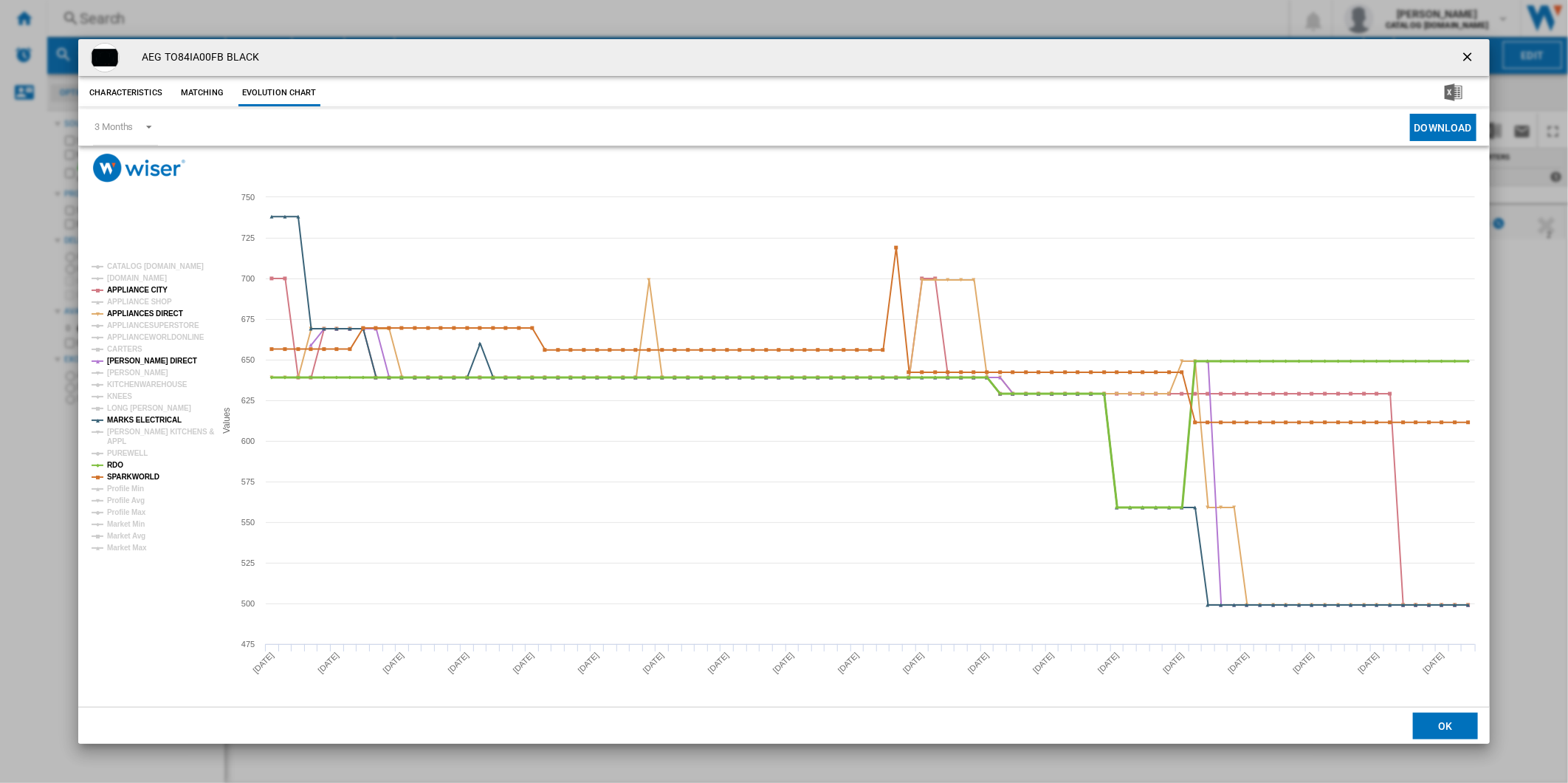
click at [116, 466] on tspan "RDO" at bounding box center [115, 465] width 16 height 8
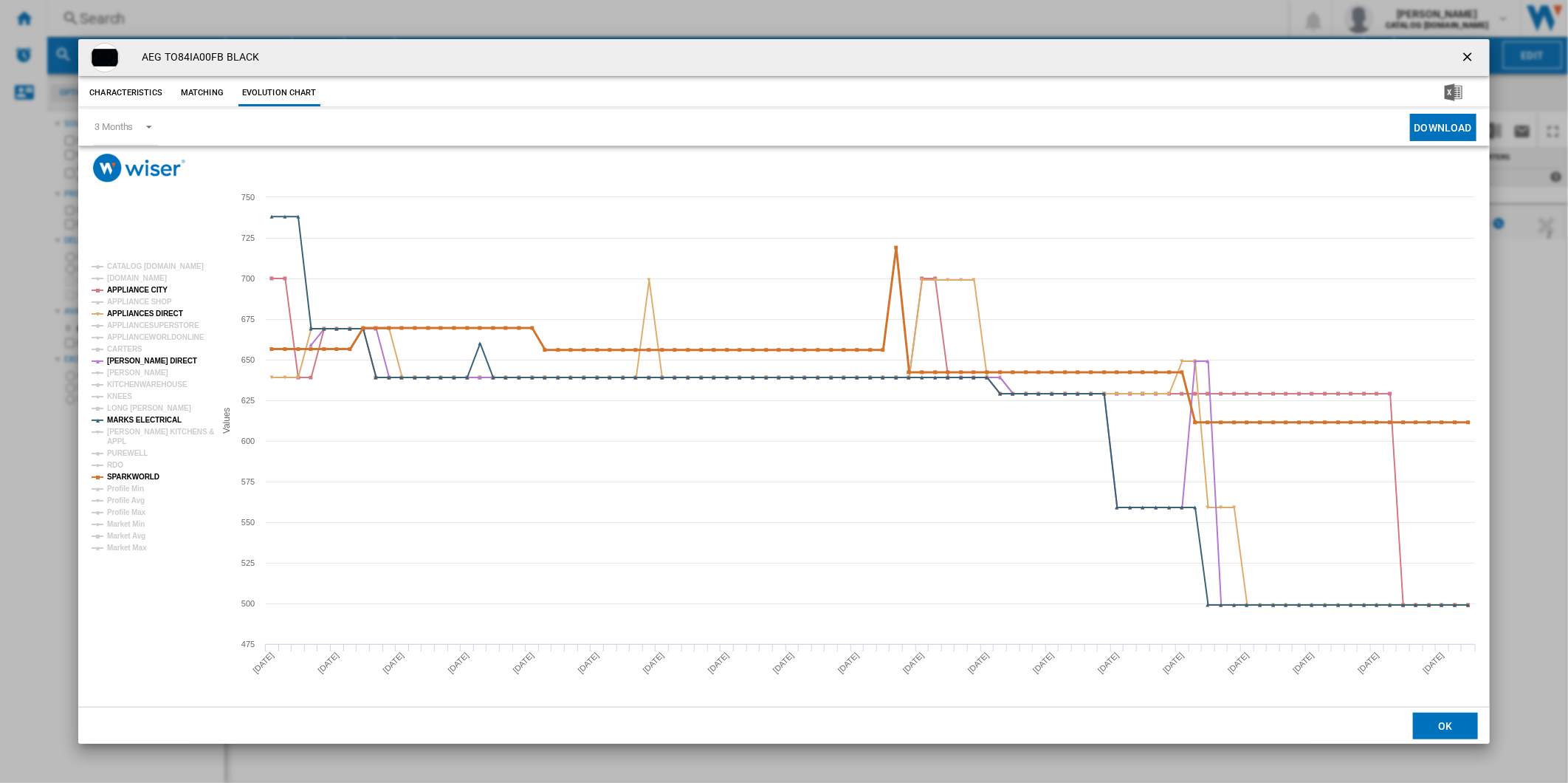
click at [121, 478] on tspan "SPARKWORLD" at bounding box center [133, 476] width 53 height 8
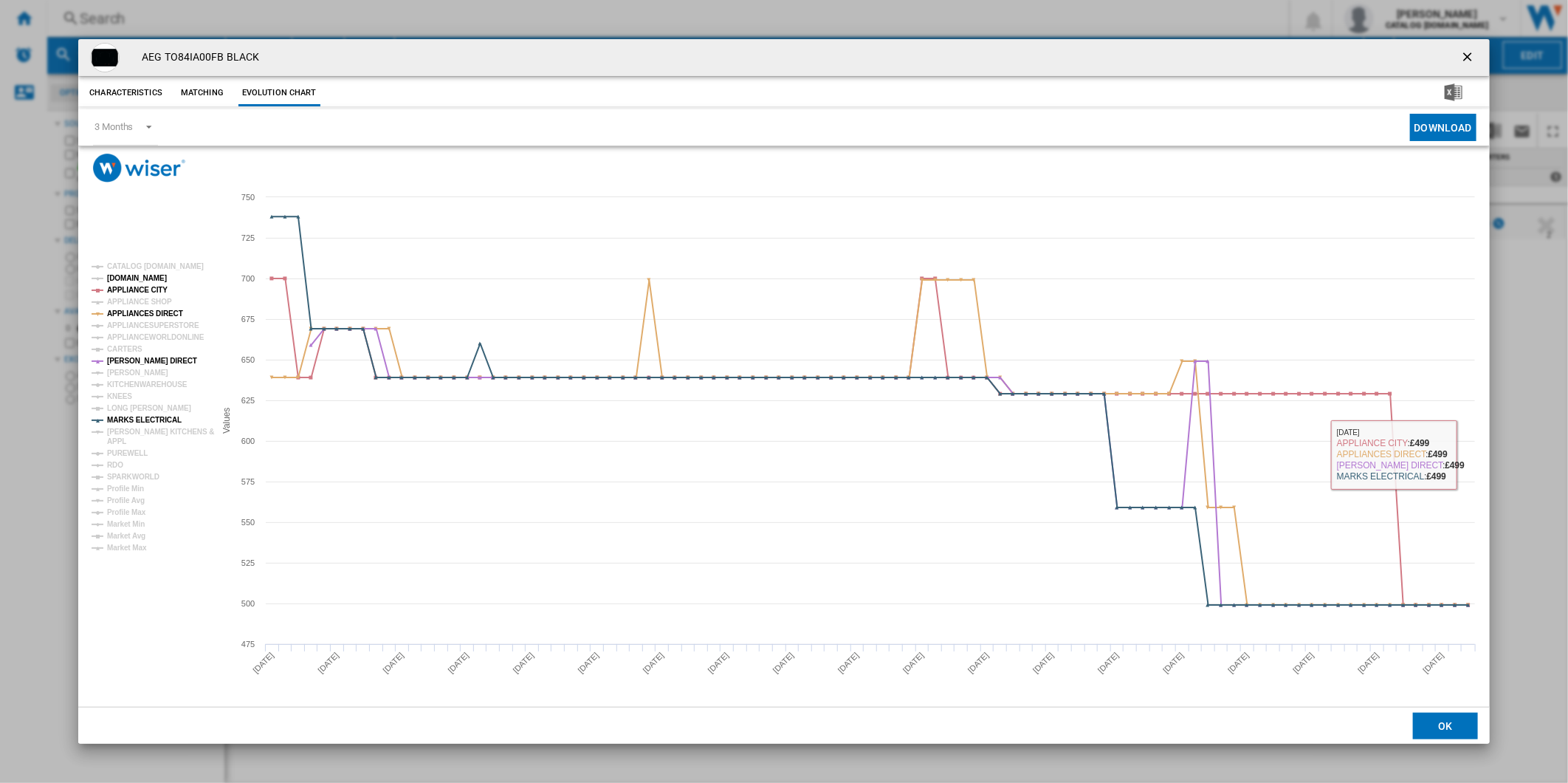
click at [130, 281] on tspan "AO.COM" at bounding box center [136, 278] width 59 height 8
click at [127, 374] on tspan "[PERSON_NAME]" at bounding box center [137, 373] width 61 height 8
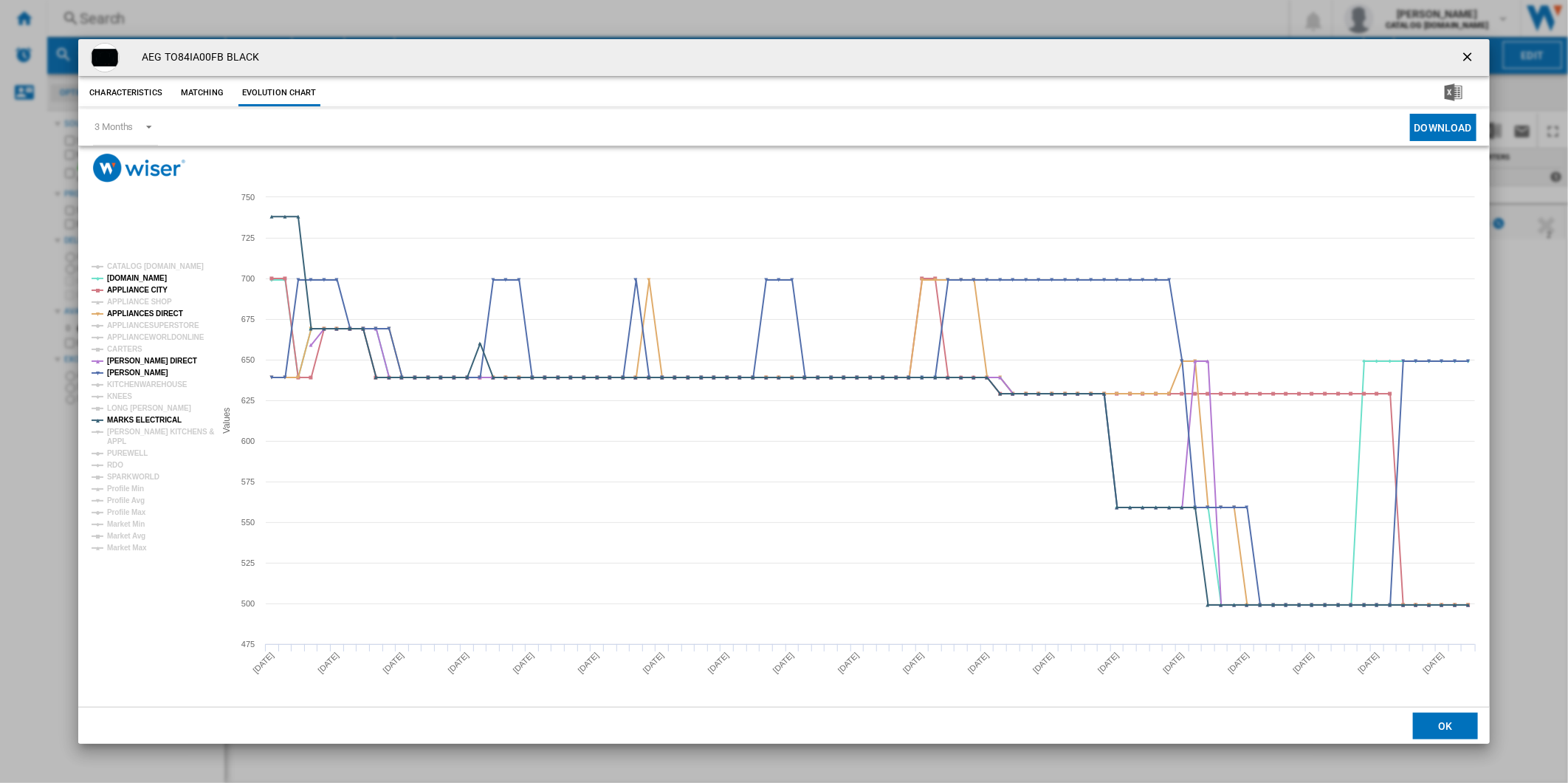
click at [216, 59] on h4 "AEG TO84IA00FB BLACK" at bounding box center [196, 58] width 125 height 15
click at [223, 54] on h4 "AEG TO84IA00FB BLACK" at bounding box center [196, 58] width 125 height 15
drag, startPoint x: 223, startPoint y: 54, endPoint x: 178, endPoint y: 56, distance: 45.0
click at [178, 56] on h4 "AEG TO84IA00FB BLACK" at bounding box center [196, 58] width 125 height 15
copy h4 "TO84IA00FB"
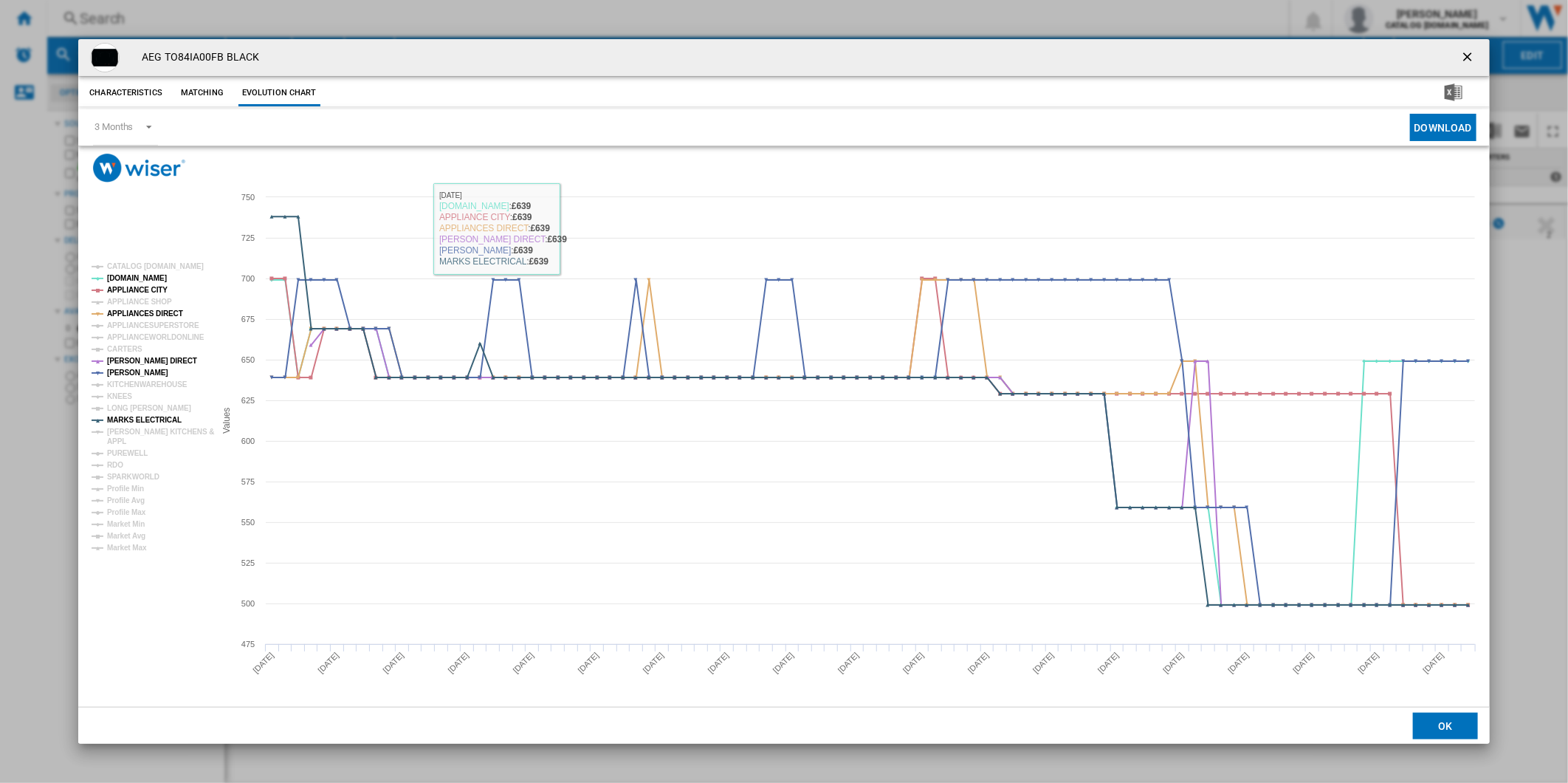
drag, startPoint x: 233, startPoint y: 47, endPoint x: 215, endPoint y: 59, distance: 21.6
click at [233, 47] on div "AEG TO84IA00FB BLACK" at bounding box center [784, 58] width 1411 height 37
drag, startPoint x: 224, startPoint y: 54, endPoint x: 164, endPoint y: 59, distance: 60.2
click at [164, 59] on h4 "AEG TO84IA00FB BLACK" at bounding box center [196, 58] width 125 height 15
copy h4 "TO84IA00FB"
